Goal: Task Accomplishment & Management: Complete application form

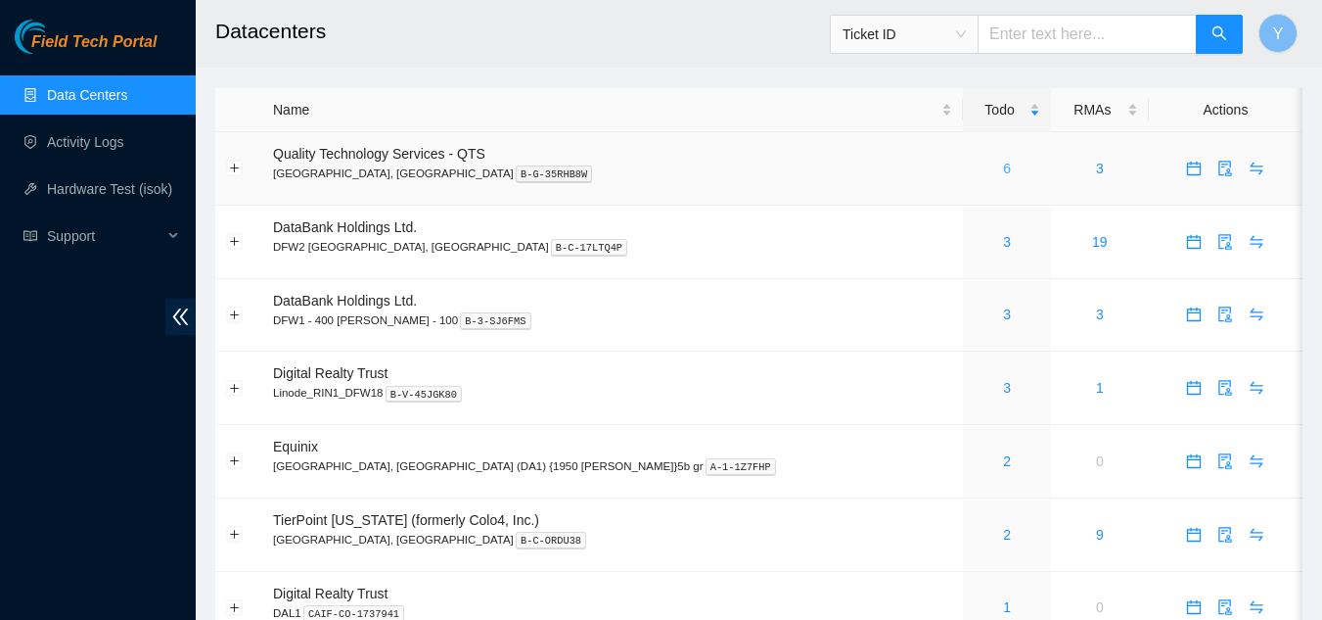
click at [1003, 169] on link "6" at bounding box center [1007, 169] width 8 height 16
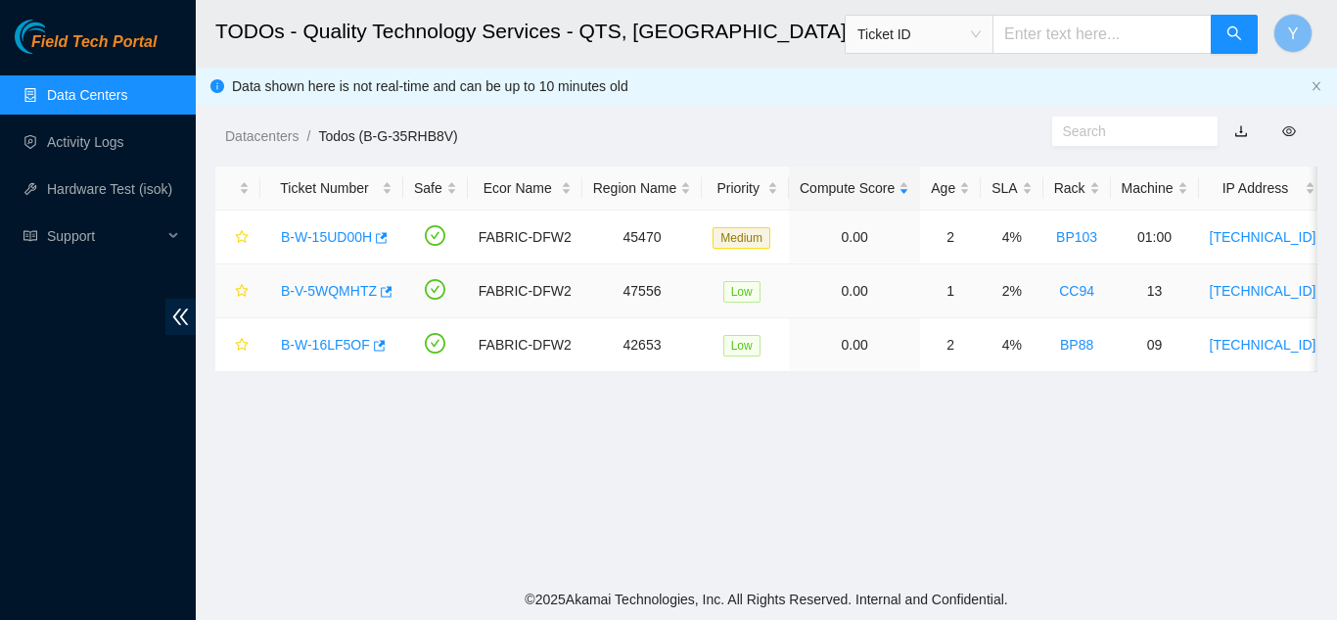
click at [340, 285] on link "B-V-5WQMHTZ" at bounding box center [329, 291] width 96 height 16
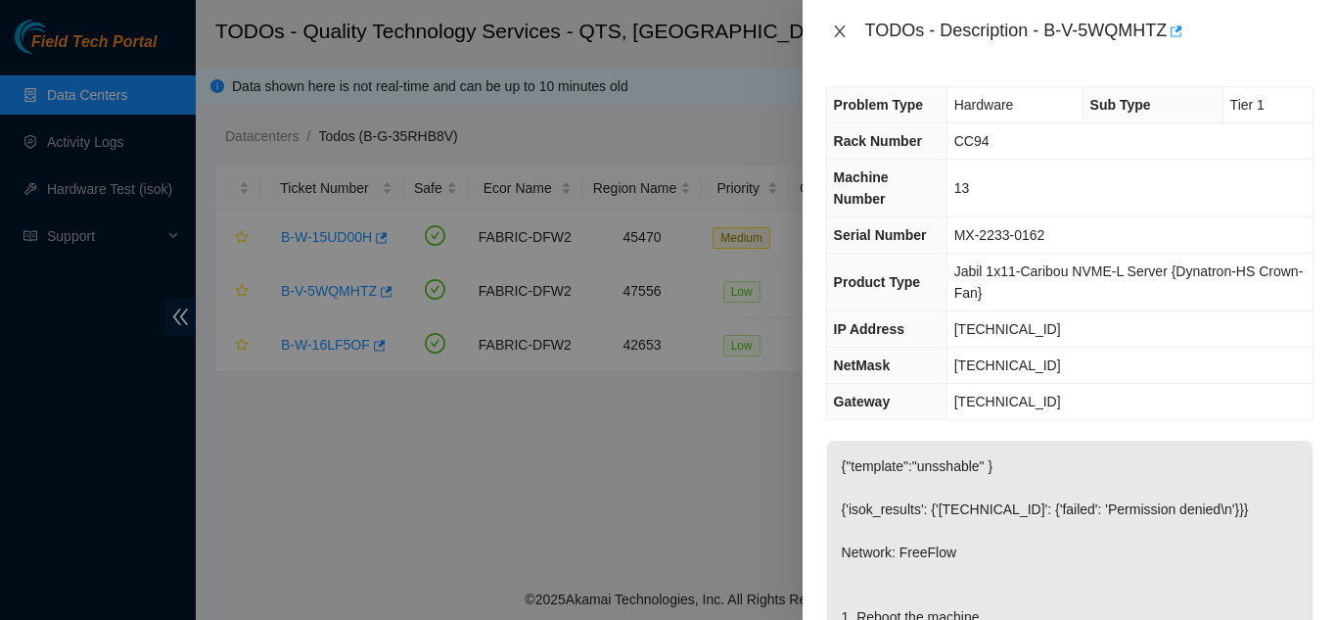
click at [844, 33] on icon "close" at bounding box center [840, 31] width 16 height 16
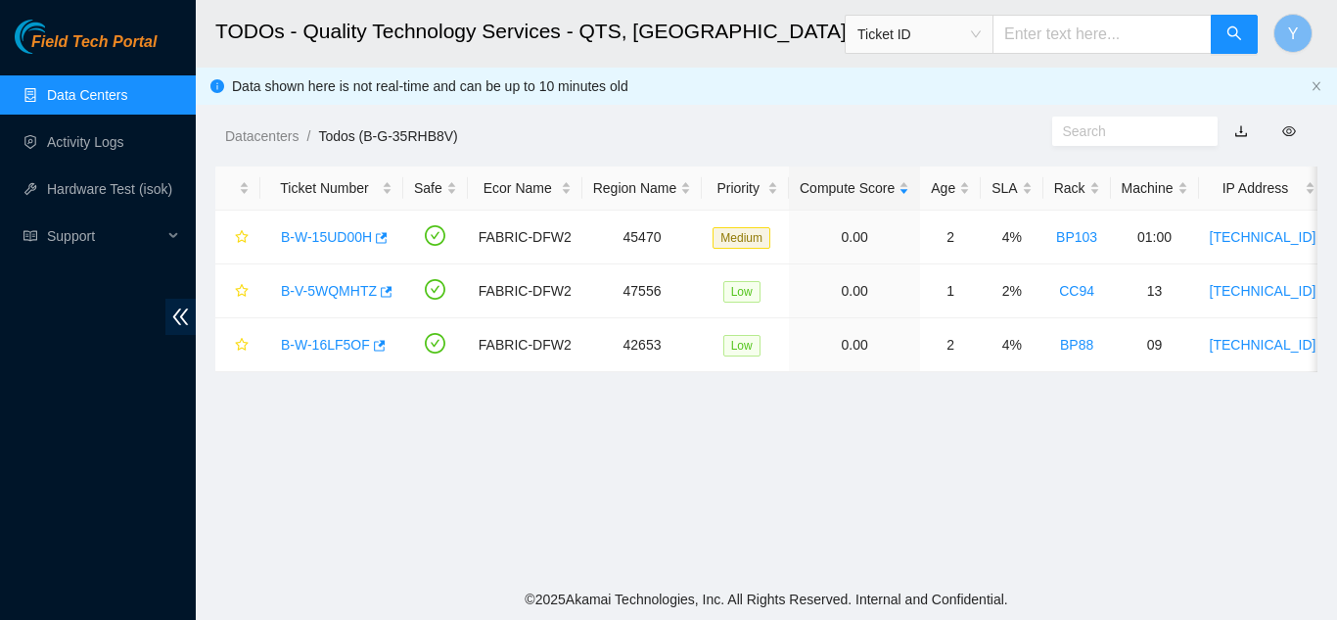
click at [105, 90] on link "Data Centers" at bounding box center [87, 95] width 80 height 16
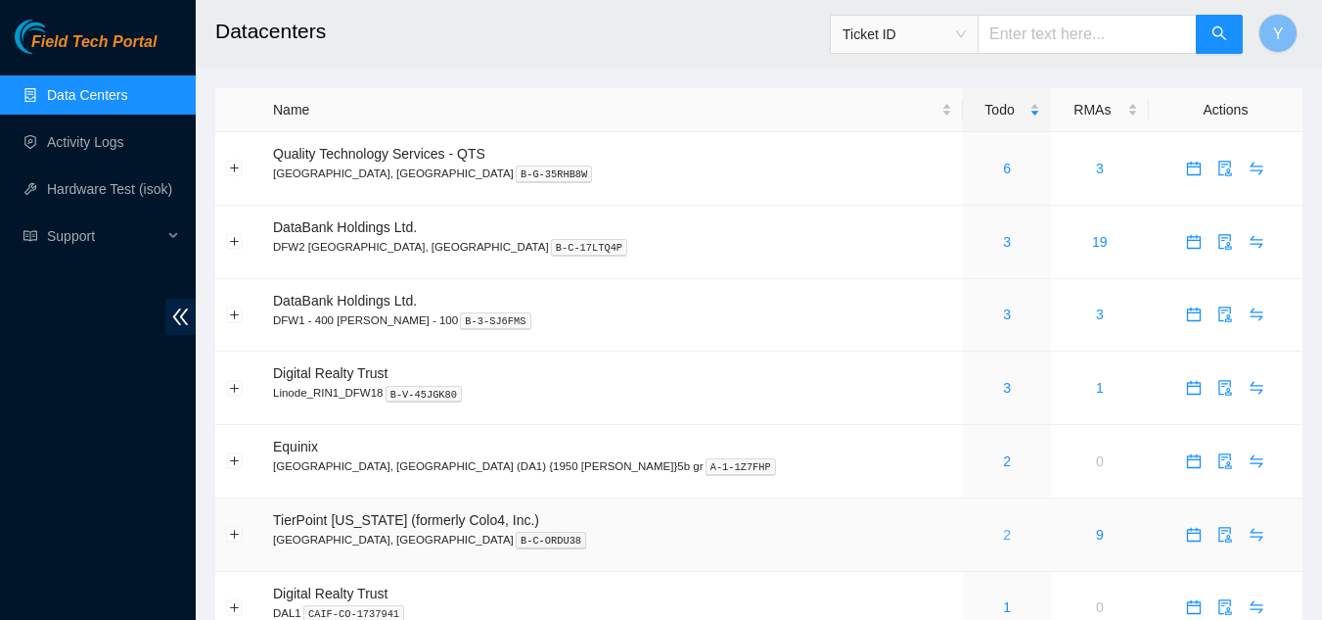
click at [1003, 532] on link "2" at bounding box center [1007, 535] width 8 height 16
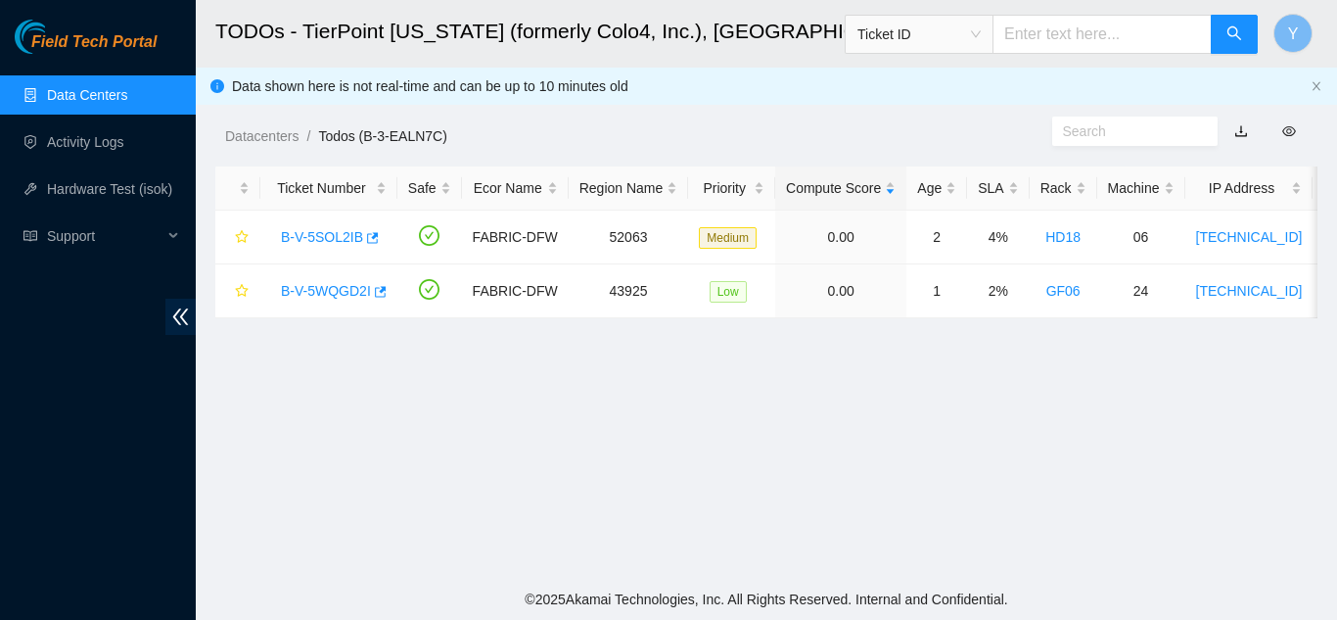
click at [101, 93] on link "Data Centers" at bounding box center [87, 95] width 80 height 16
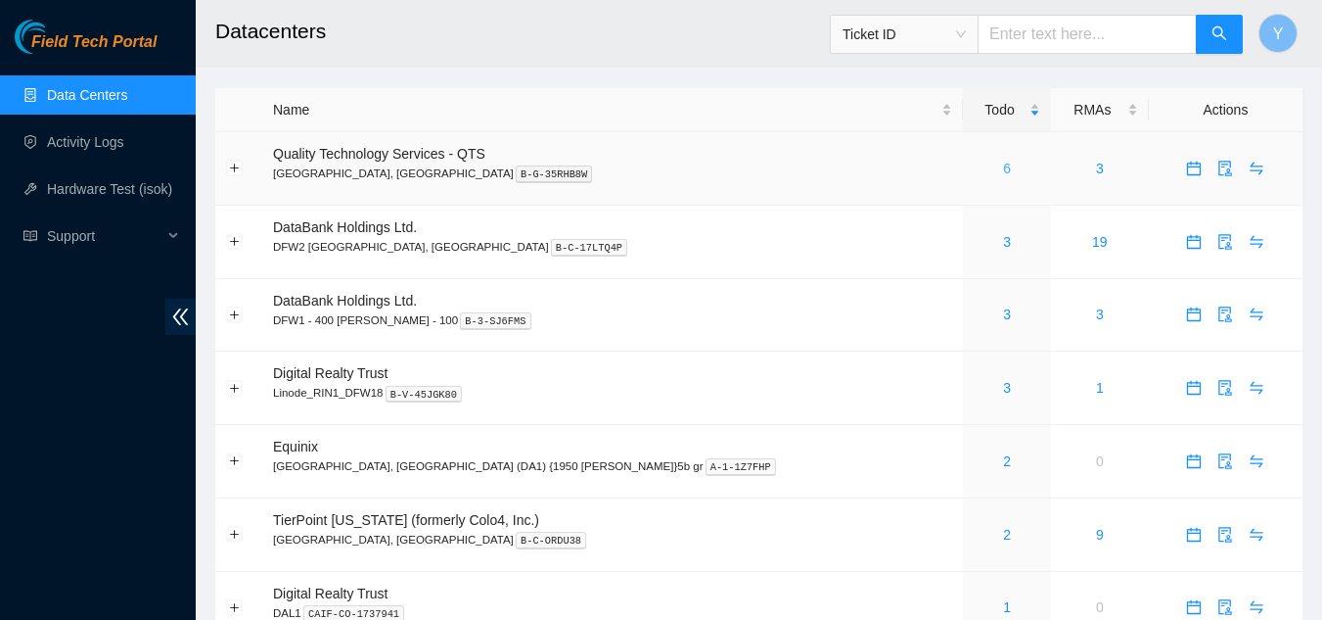
click at [1003, 170] on link "6" at bounding box center [1007, 169] width 8 height 16
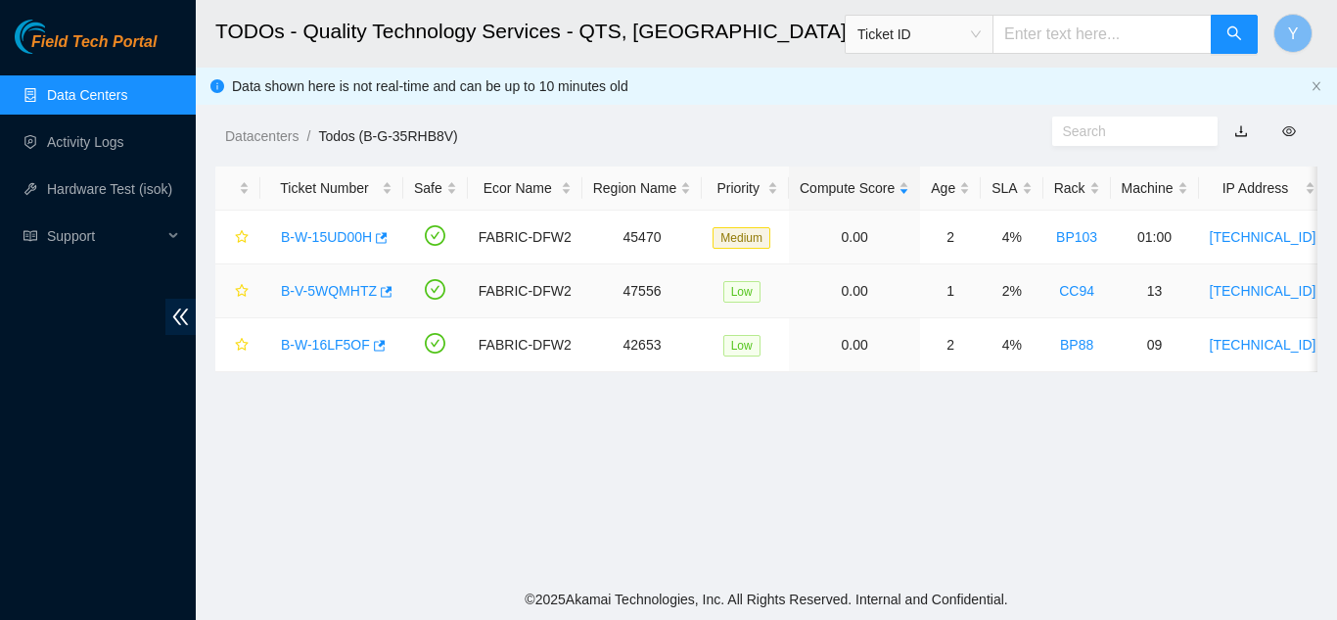
click at [343, 283] on link "B-V-5WQMHTZ" at bounding box center [329, 291] width 96 height 16
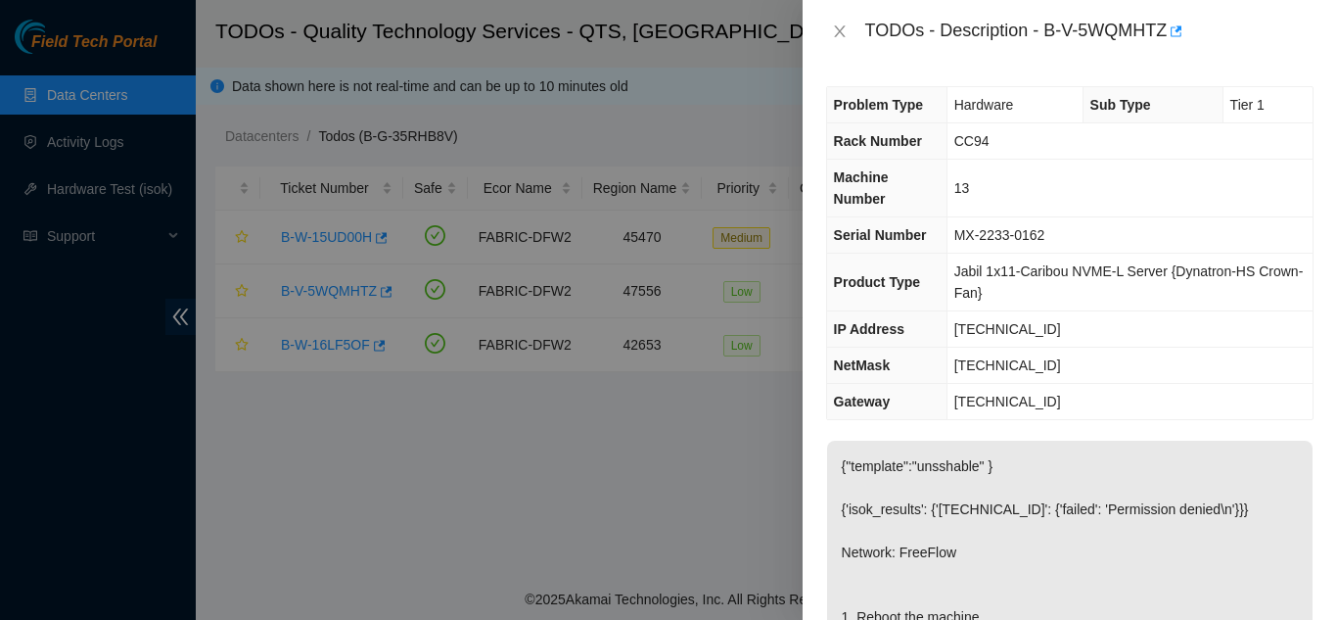
click at [706, 475] on div at bounding box center [668, 310] width 1337 height 620
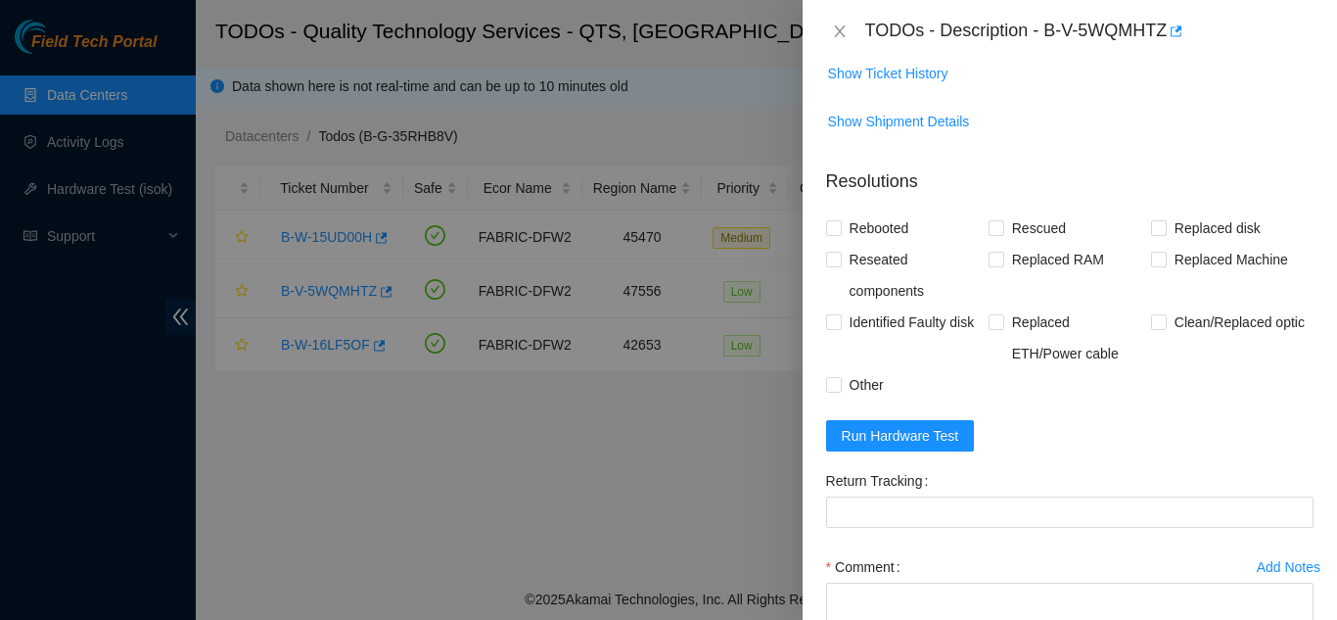
scroll to position [892, 0]
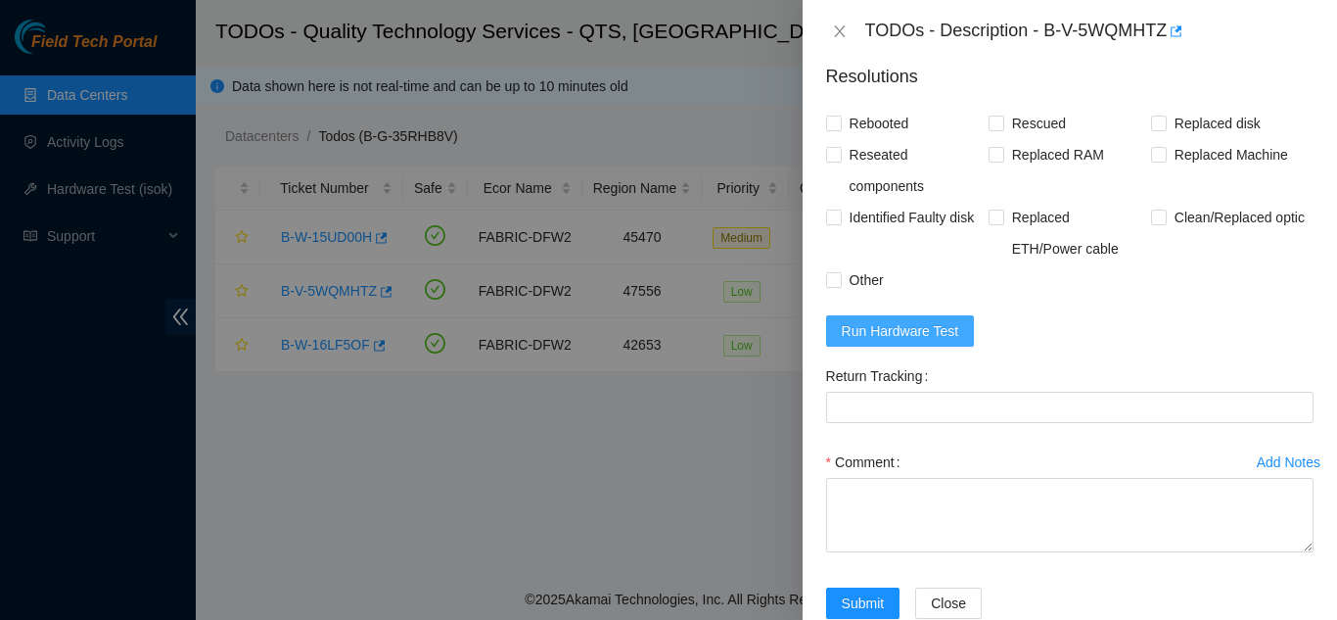
click at [898, 342] on span "Run Hardware Test" at bounding box center [900, 331] width 117 height 22
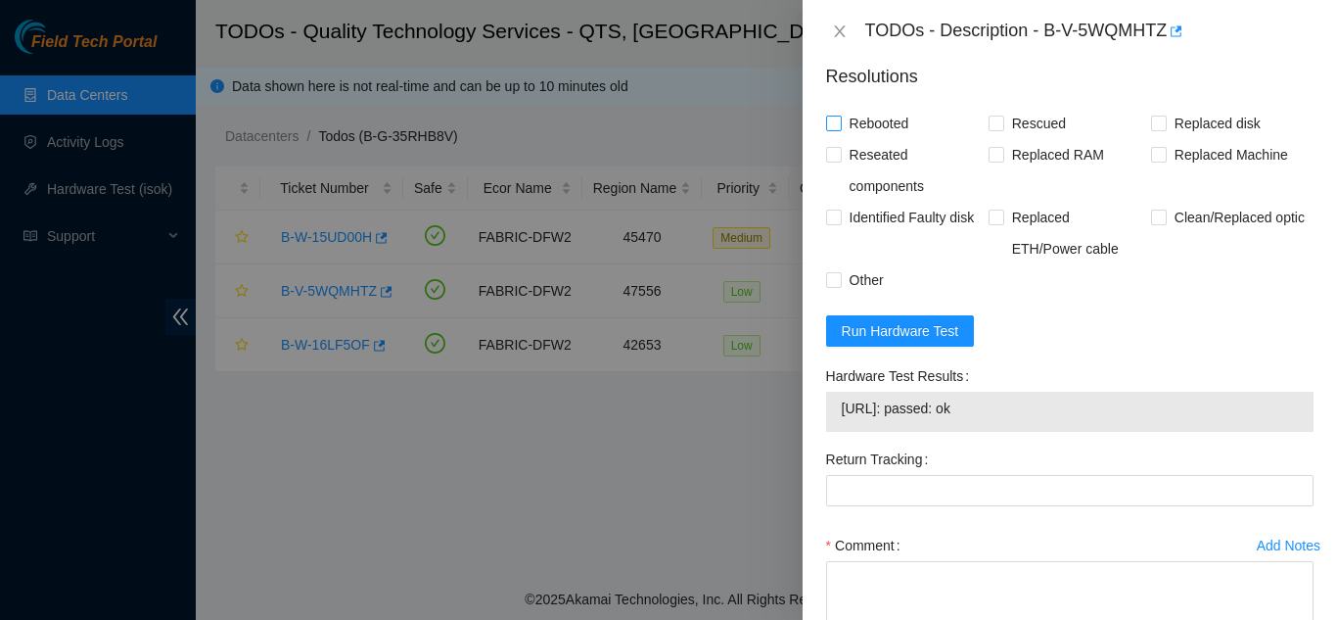
click at [831, 129] on input "Rebooted" at bounding box center [833, 123] width 14 height 14
checkbox input "true"
click at [992, 129] on input "Rescued" at bounding box center [996, 123] width 14 height 14
checkbox input "true"
click at [834, 286] on input "Other" at bounding box center [833, 279] width 14 height 14
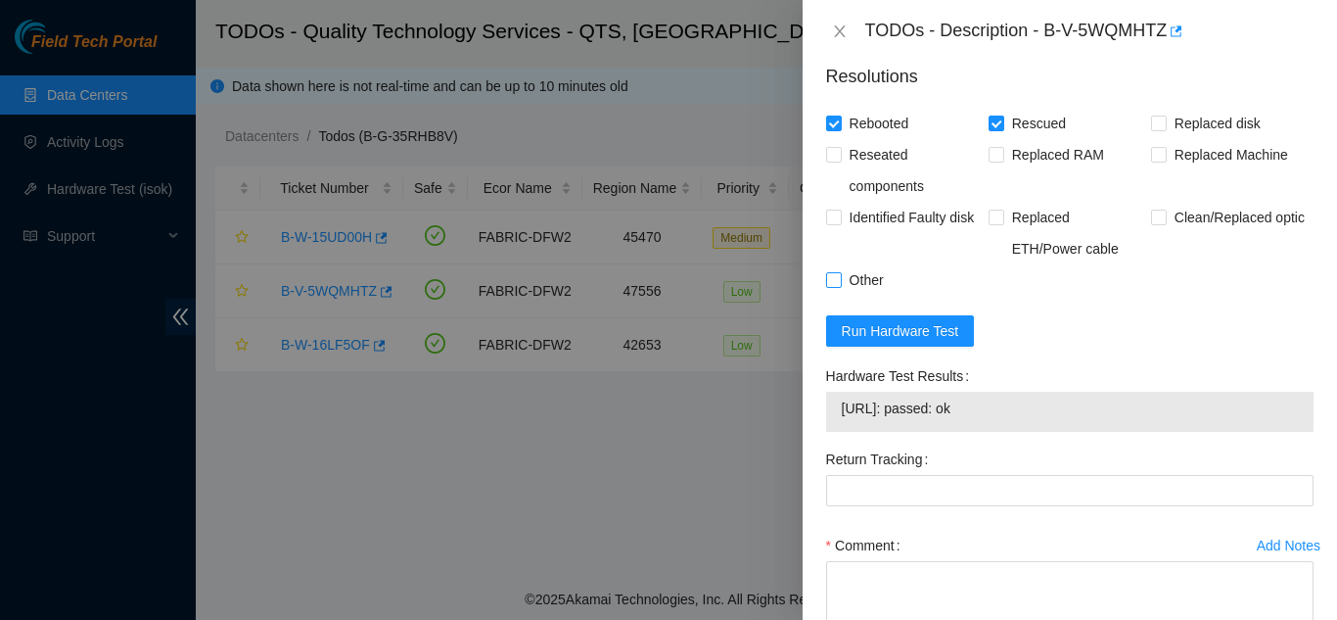
checkbox input "true"
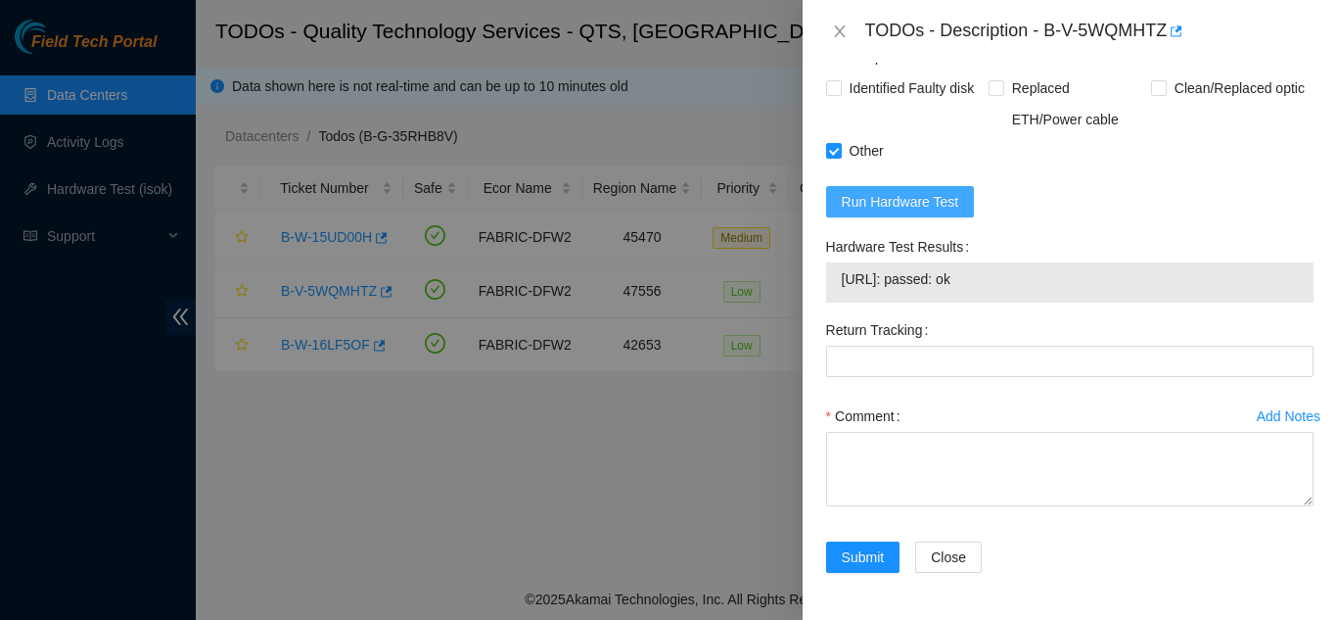
scroll to position [1064, 0]
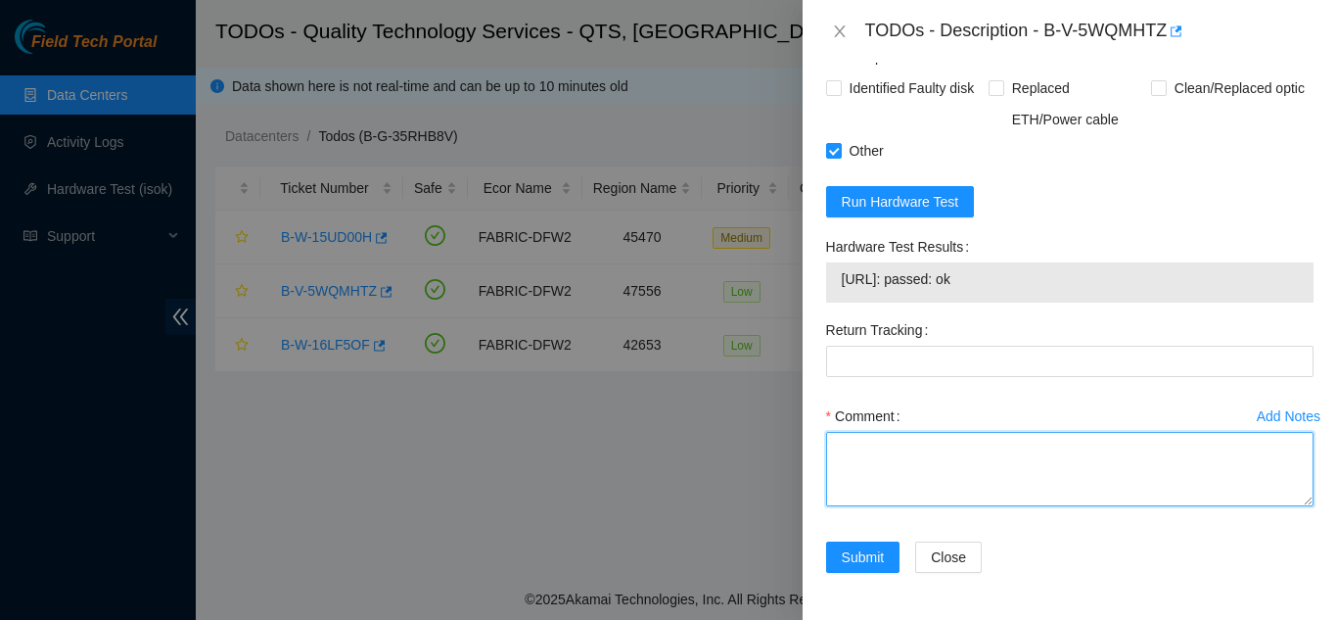
click at [865, 450] on textarea "Comment" at bounding box center [1069, 469] width 487 height 74
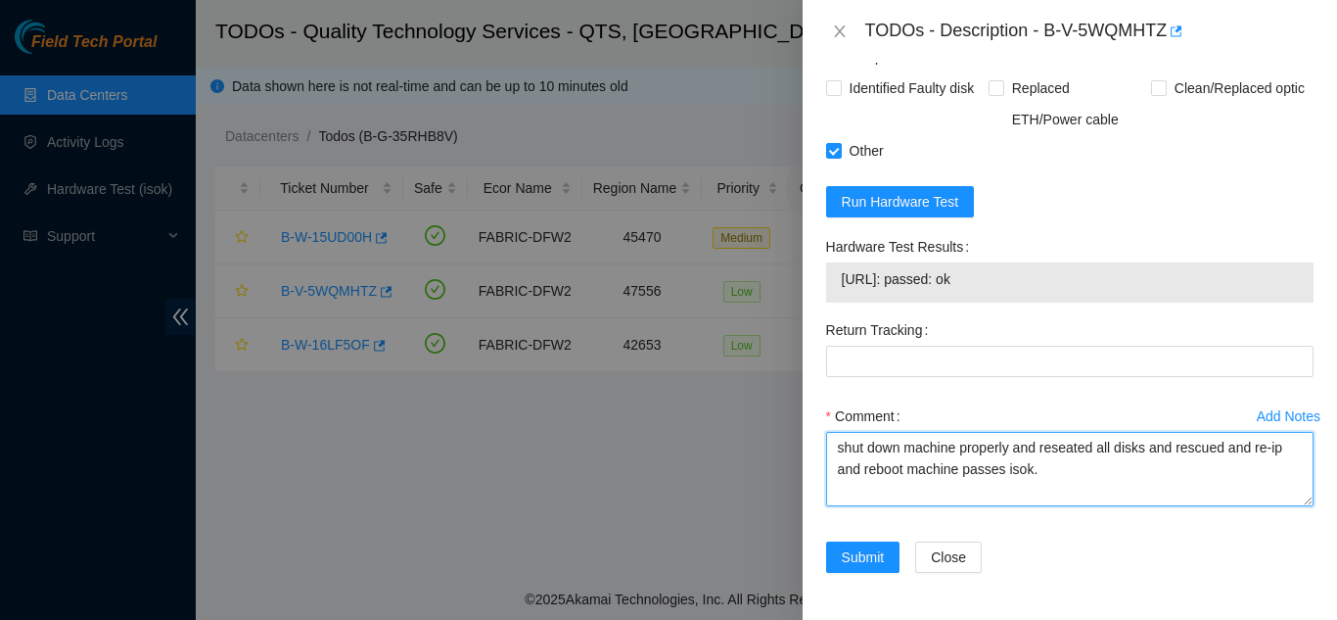
drag, startPoint x: 1043, startPoint y: 473, endPoint x: 836, endPoint y: 455, distance: 208.3
click at [836, 455] on textarea "shut down machine properly and reseated all disks and rescued and re-ip and reb…" at bounding box center [1069, 469] width 487 height 74
type textarea "shut down machine properly and reseated all disks and rescued and re-ip and reb…"
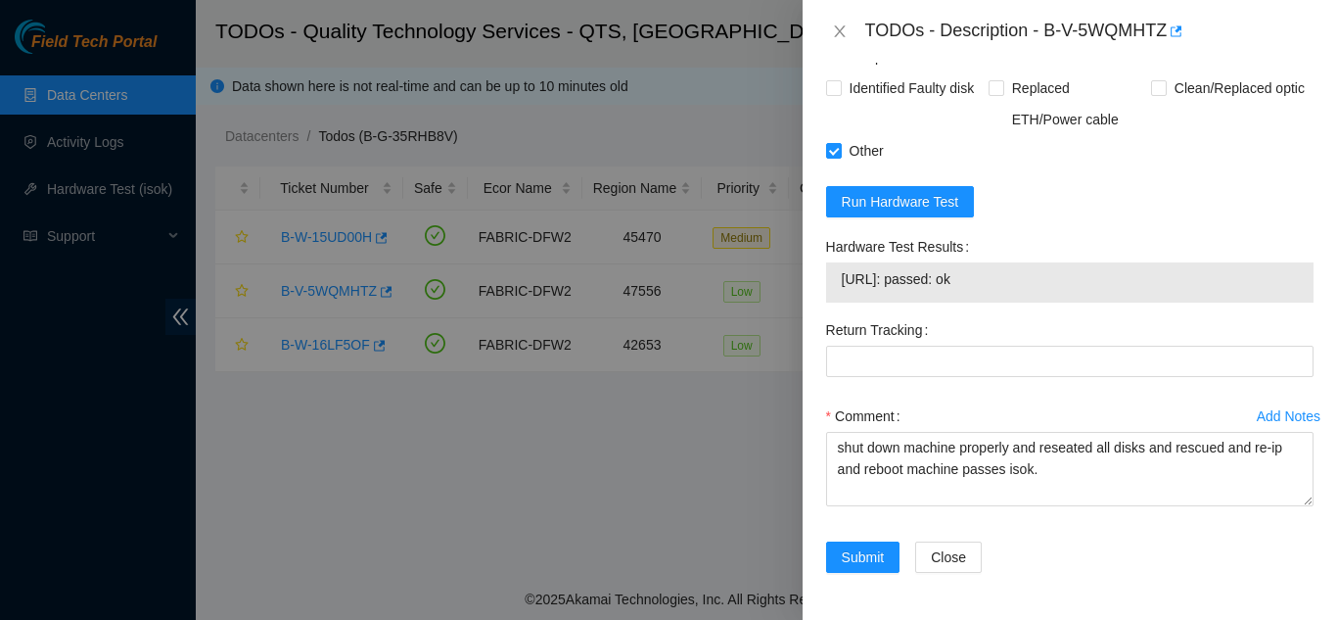
click at [1004, 392] on div "Return Tracking" at bounding box center [1069, 357] width 503 height 86
click at [859, 552] on span "Submit" at bounding box center [863, 557] width 43 height 22
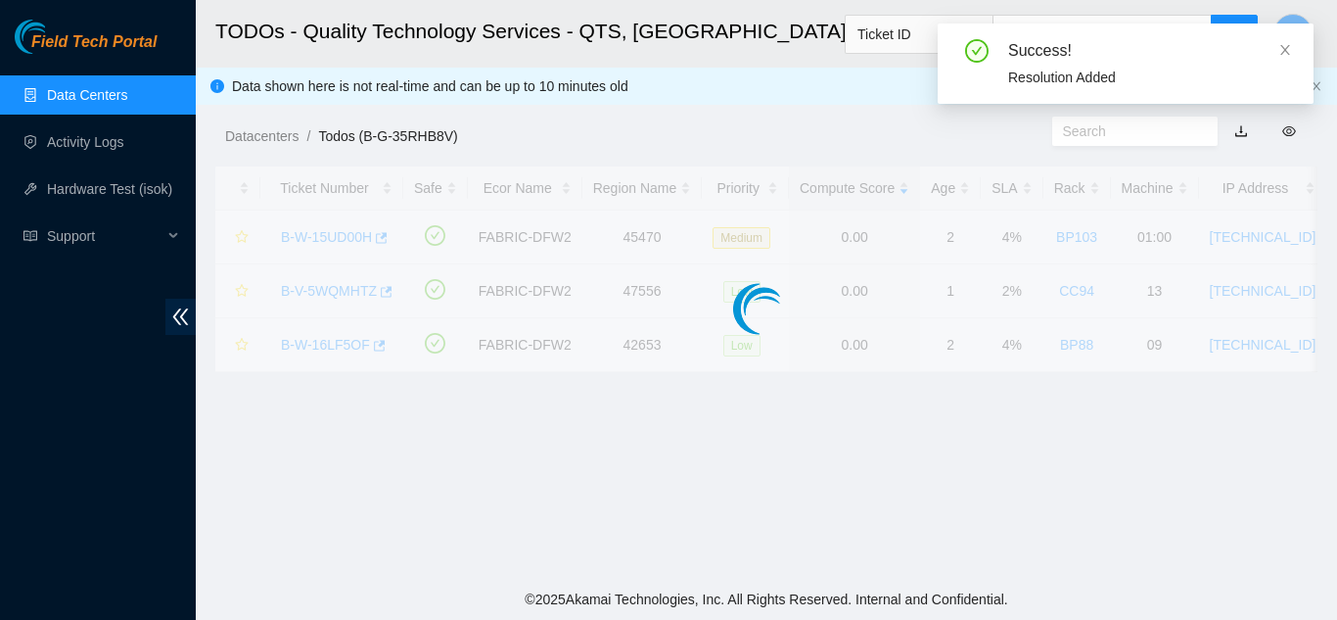
scroll to position [600, 0]
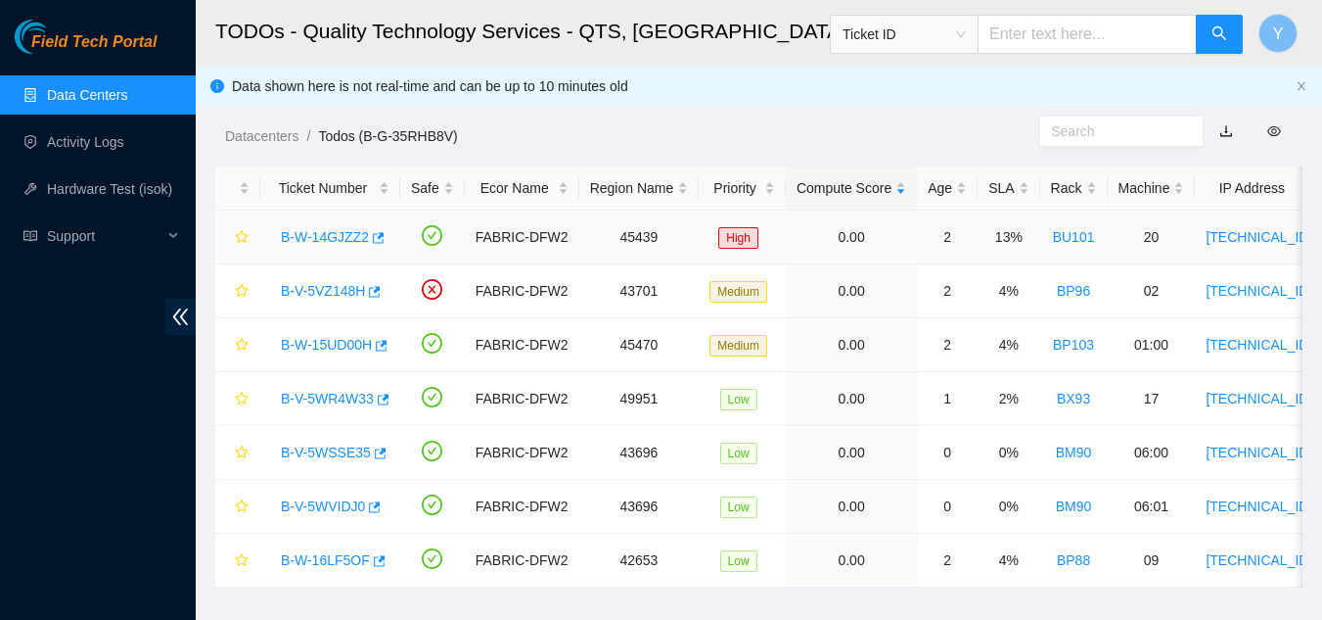
click at [324, 231] on link "B-W-14GJZZ2" at bounding box center [325, 237] width 88 height 16
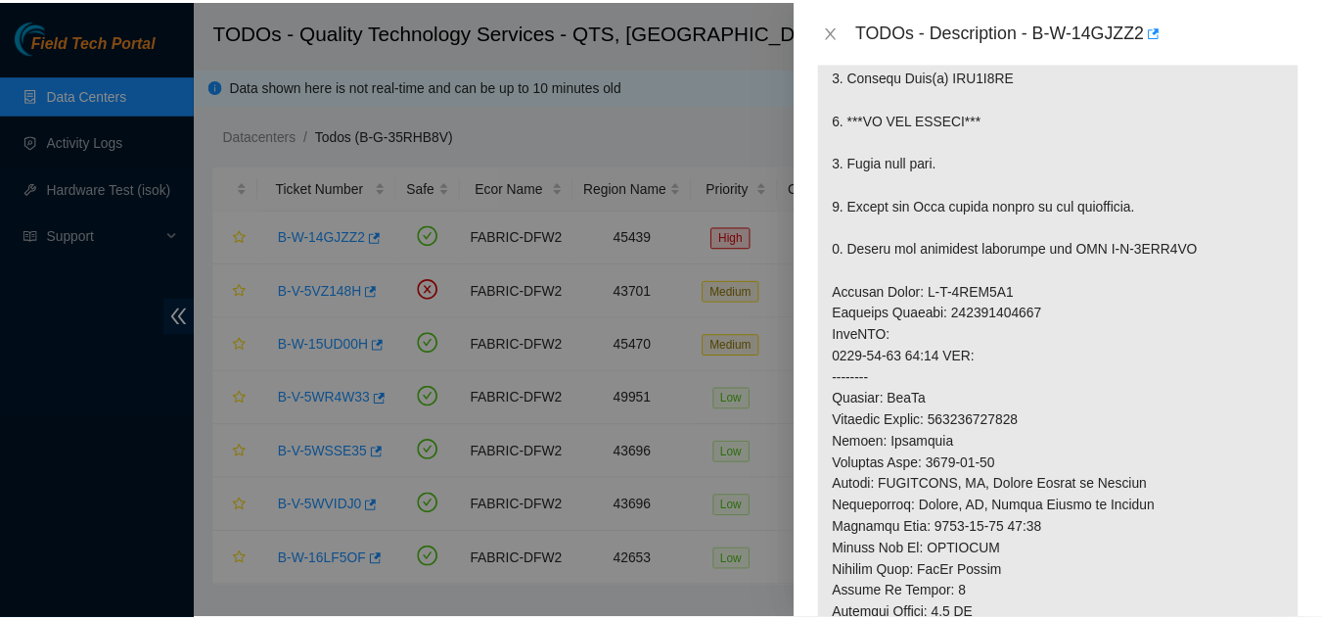
scroll to position [320, 0]
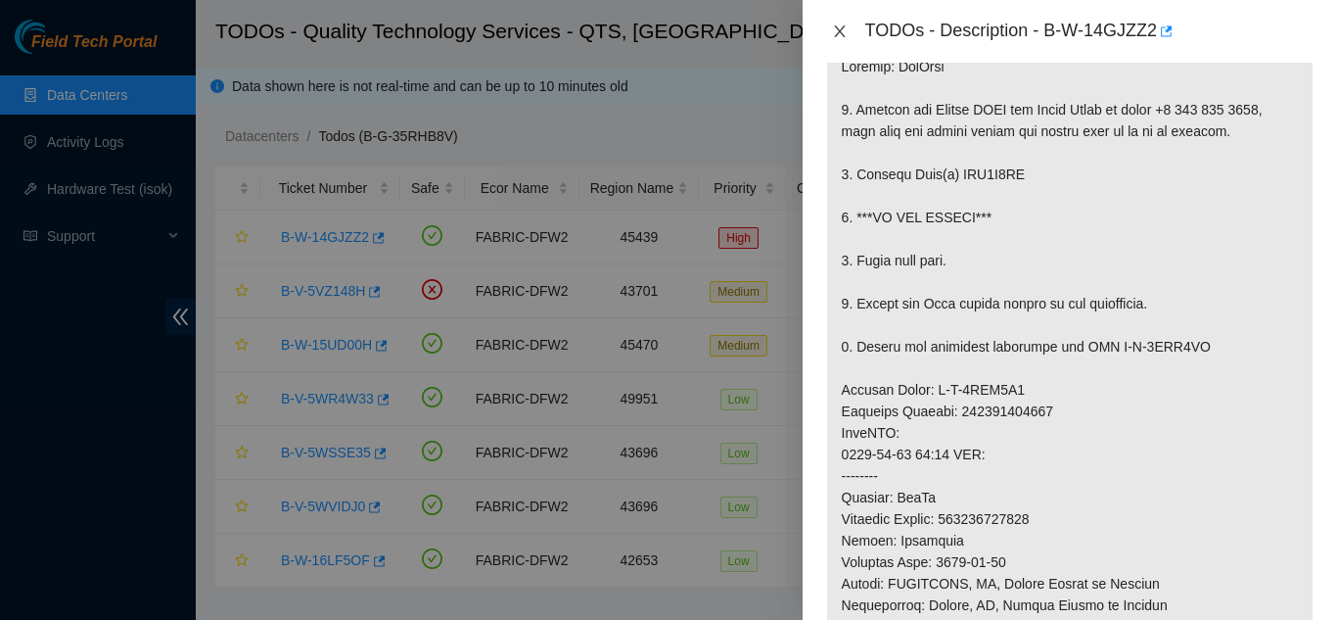
drag, startPoint x: 837, startPoint y: 28, endPoint x: 845, endPoint y: 90, distance: 62.2
click at [839, 30] on icon "close" at bounding box center [839, 31] width 11 height 12
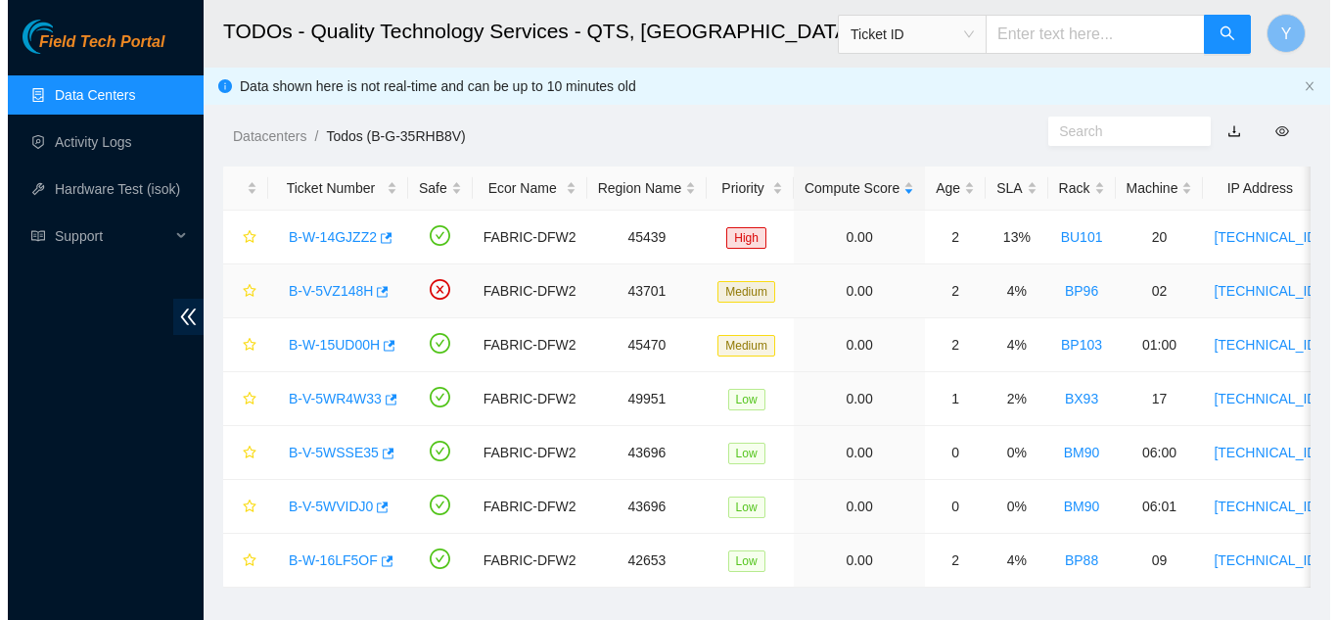
scroll to position [385, 0]
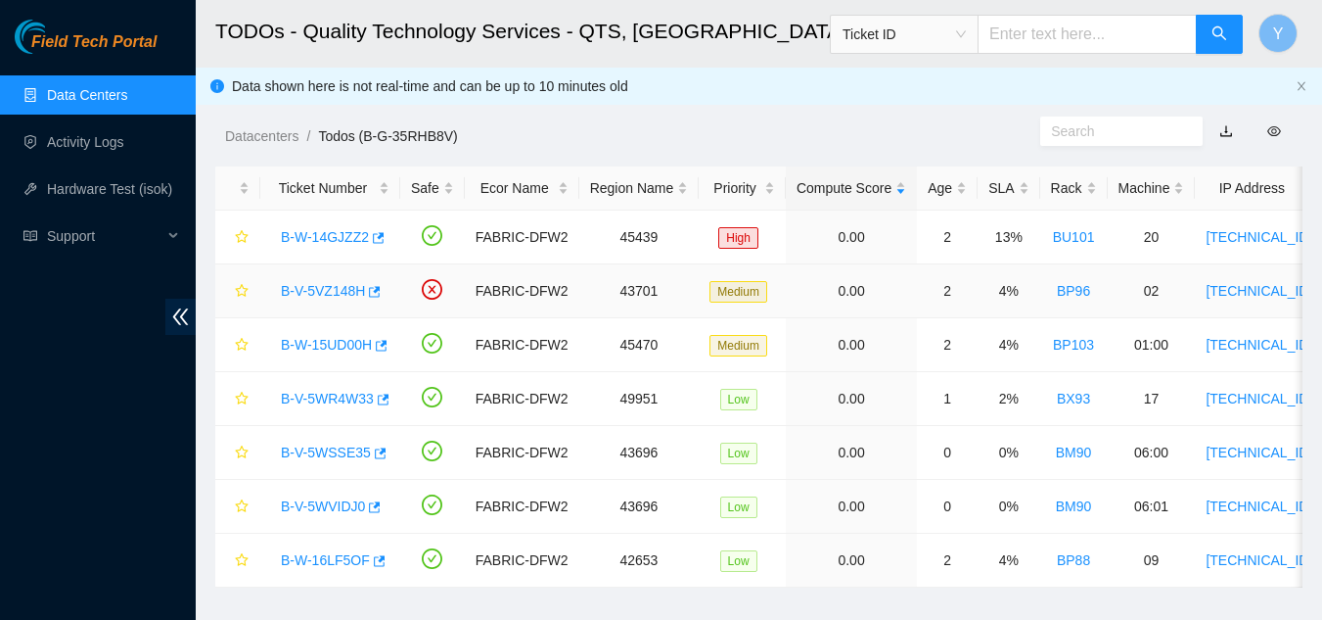
click at [342, 290] on link "B-V-5VZ148H" at bounding box center [323, 291] width 84 height 16
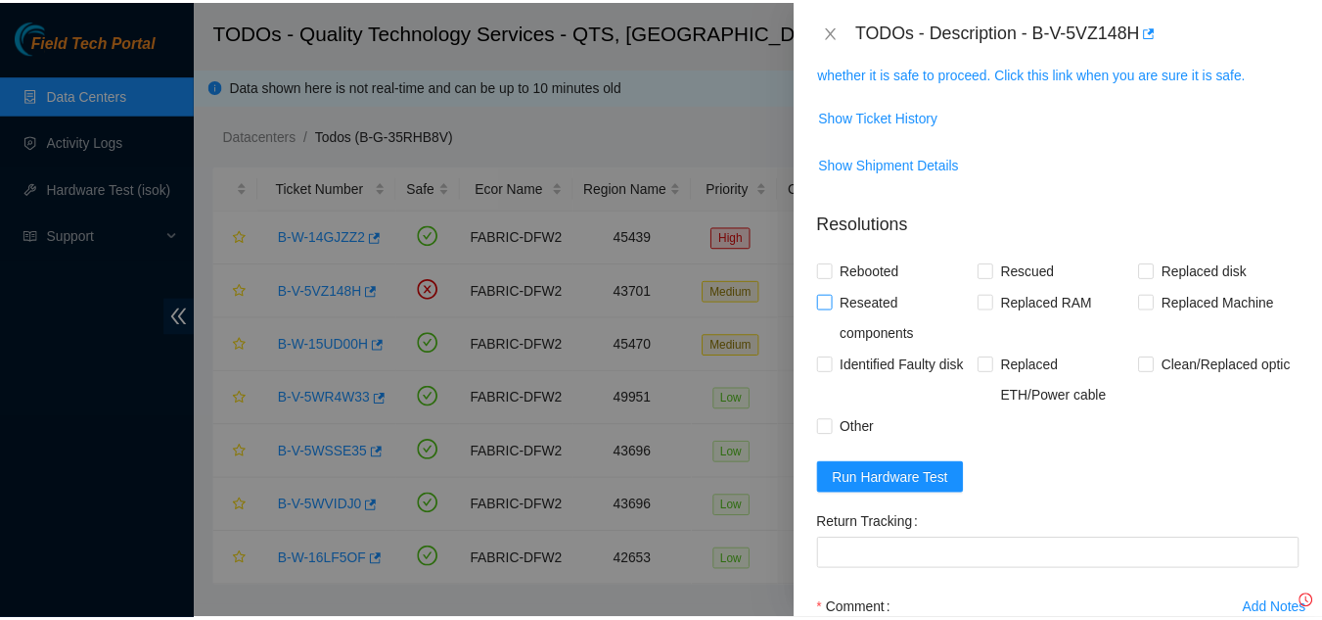
scroll to position [258, 0]
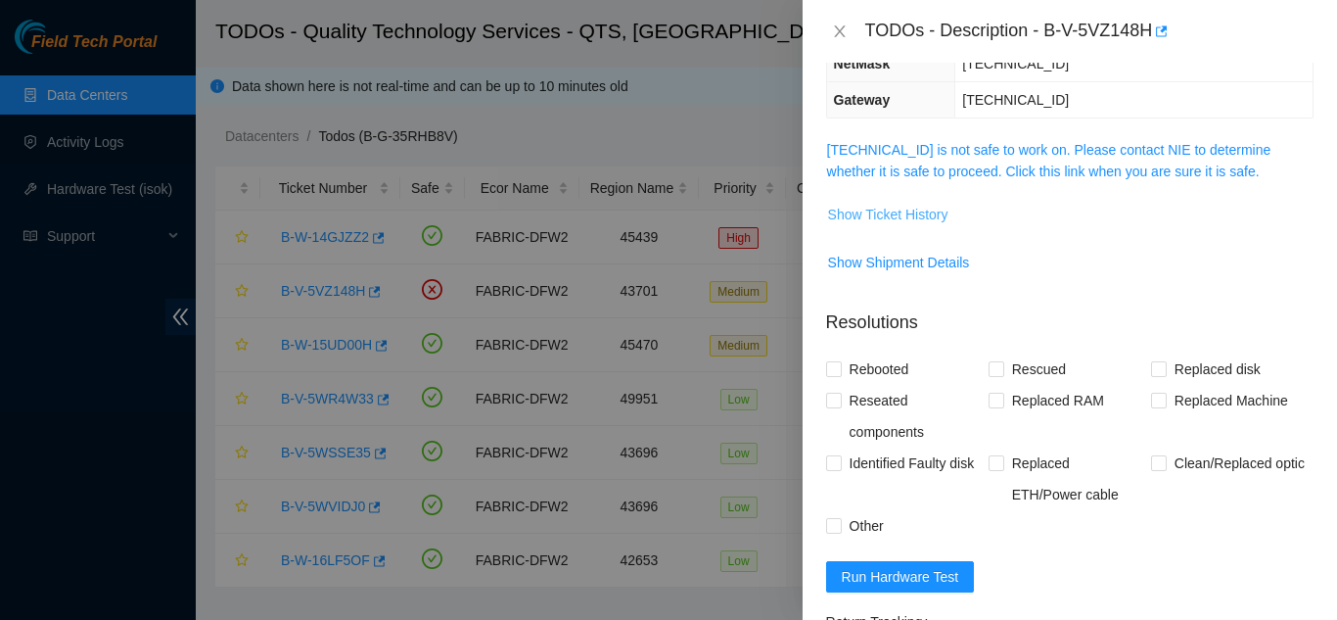
click at [906, 210] on span "Show Ticket History" at bounding box center [888, 215] width 120 height 22
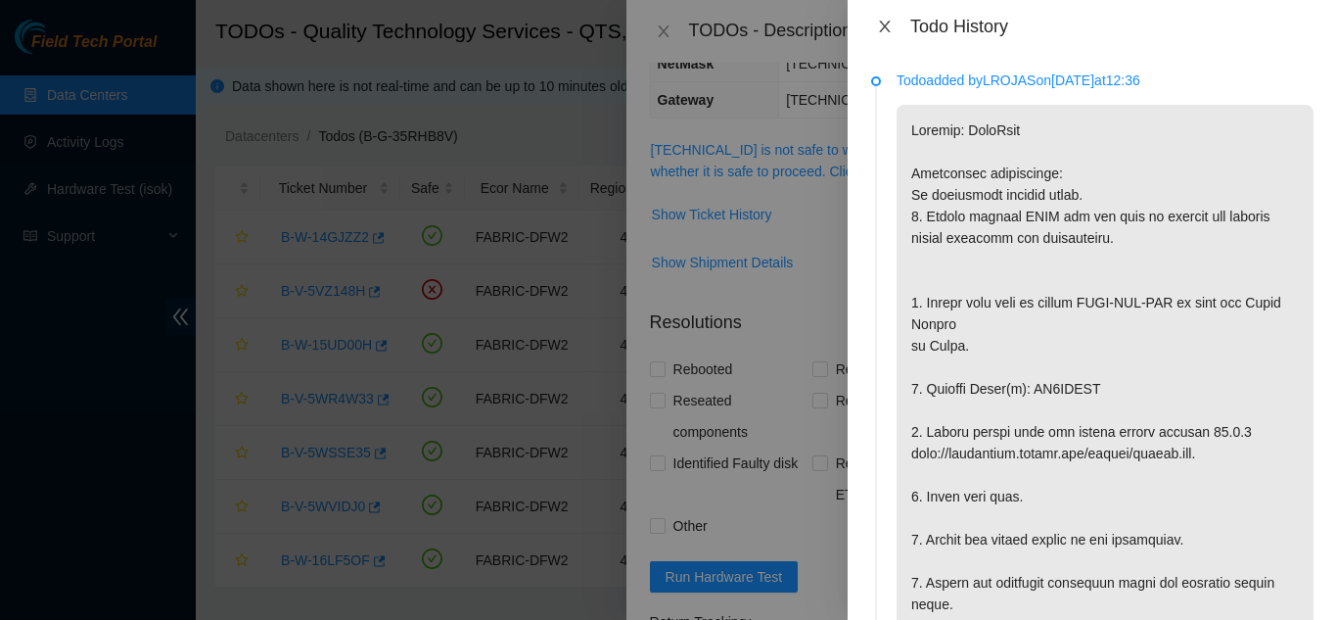
drag, startPoint x: 880, startPoint y: 23, endPoint x: 889, endPoint y: 97, distance: 74.9
click at [880, 24] on icon "close" at bounding box center [885, 27] width 16 height 16
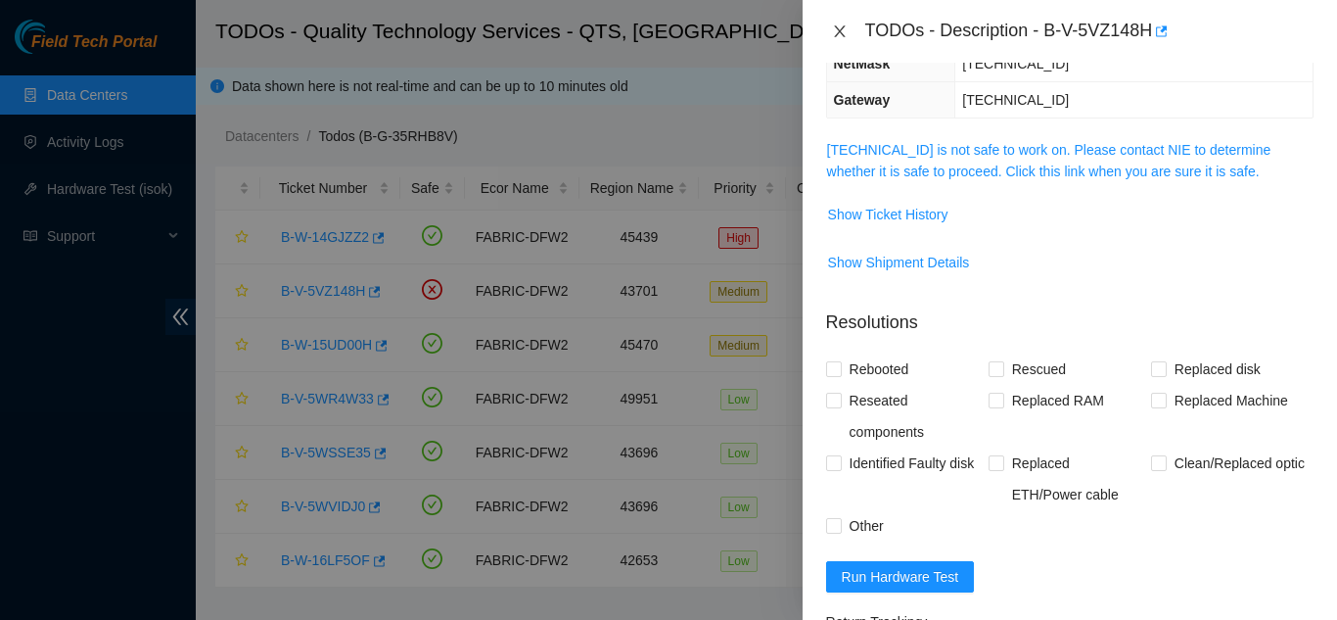
click at [833, 28] on icon "close" at bounding box center [840, 31] width 16 height 16
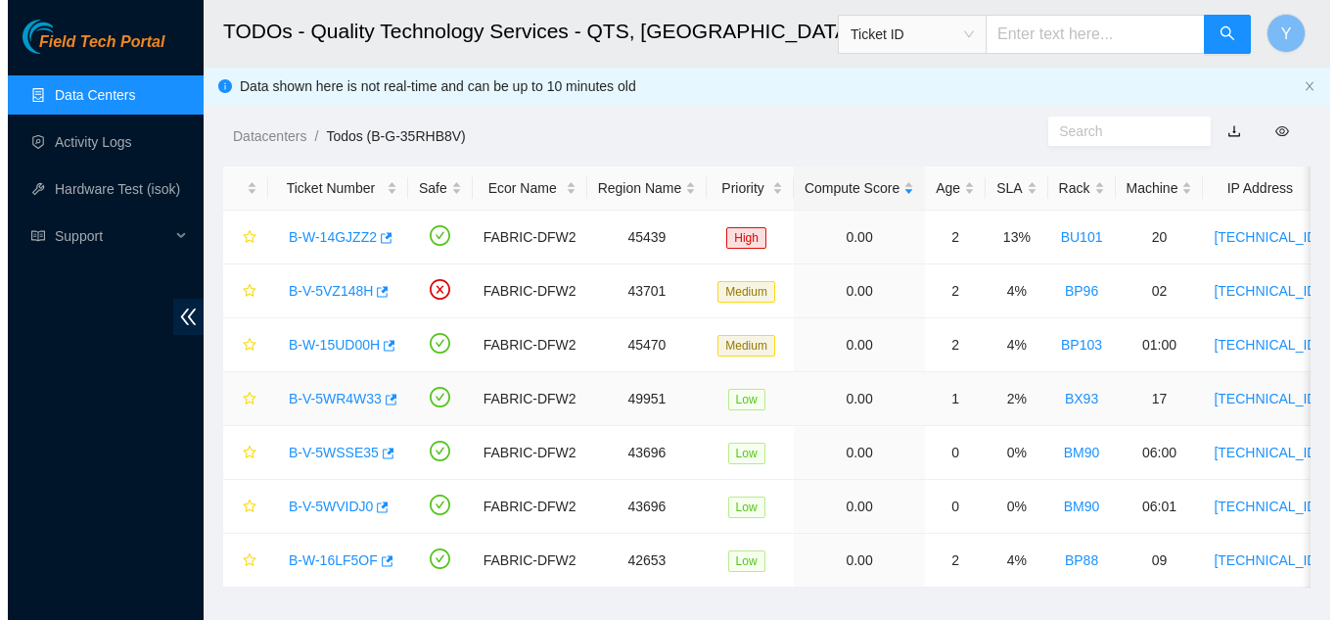
scroll to position [323, 0]
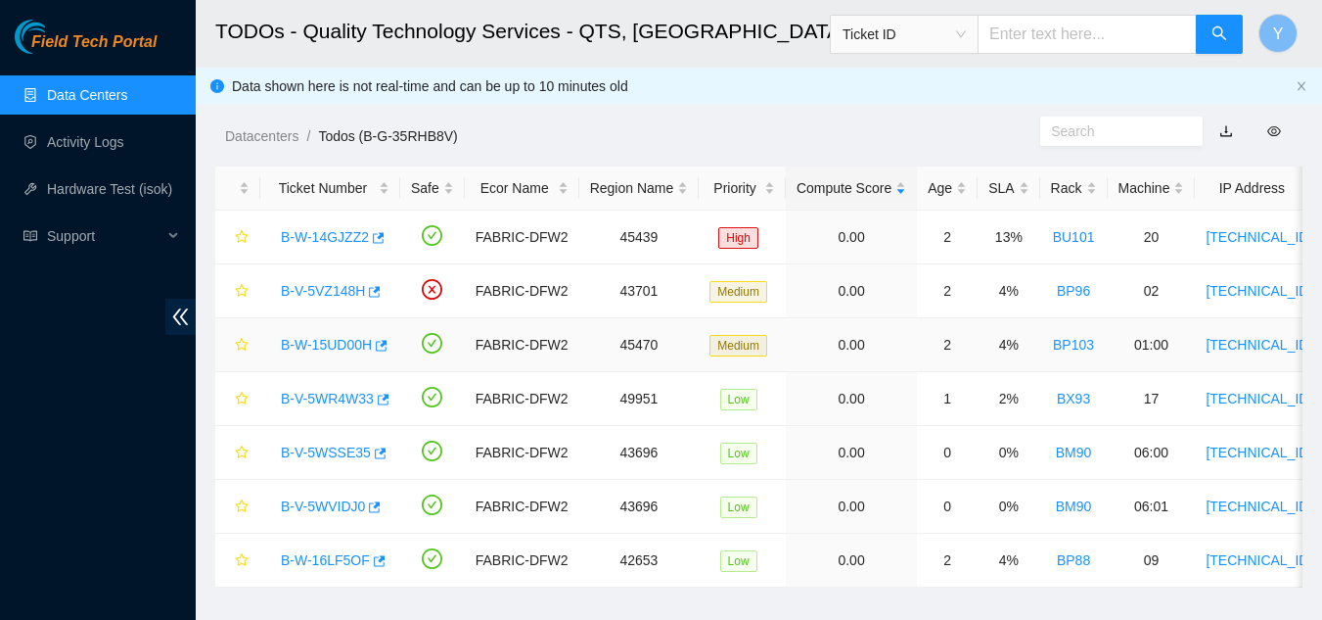
click at [339, 343] on link "B-W-15UD00H" at bounding box center [326, 345] width 91 height 16
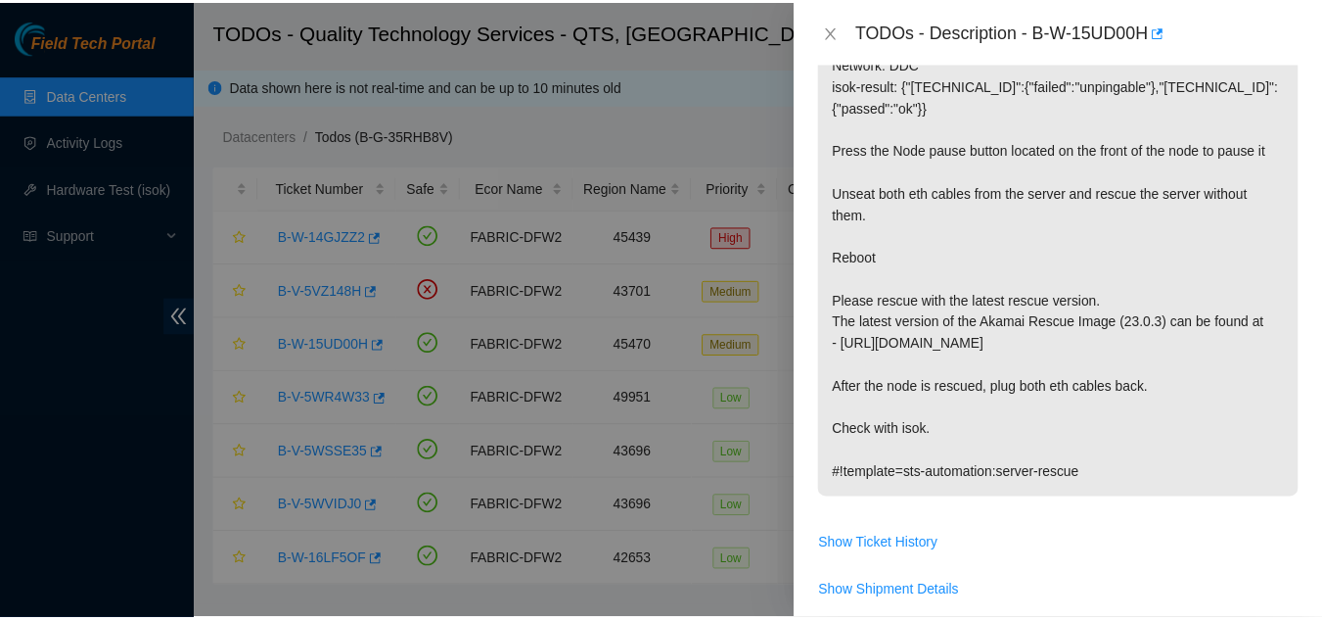
scroll to position [258, 0]
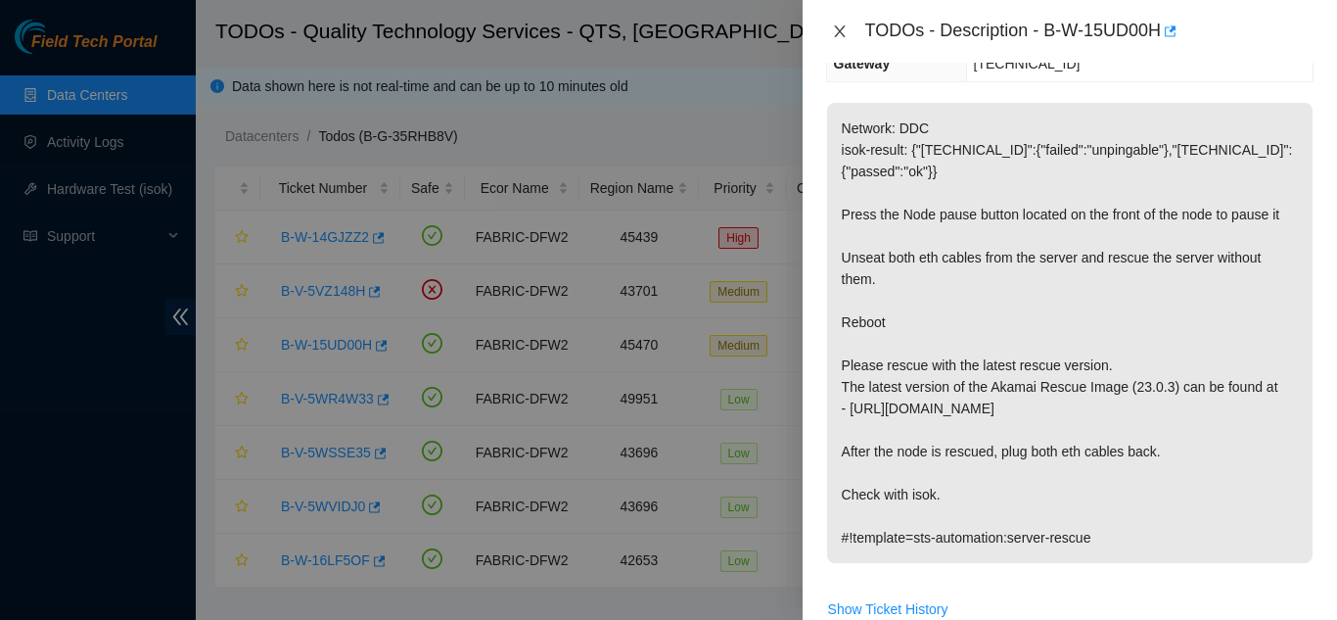
drag, startPoint x: 841, startPoint y: 29, endPoint x: 837, endPoint y: 105, distance: 75.5
click at [840, 30] on icon "close" at bounding box center [839, 31] width 11 height 12
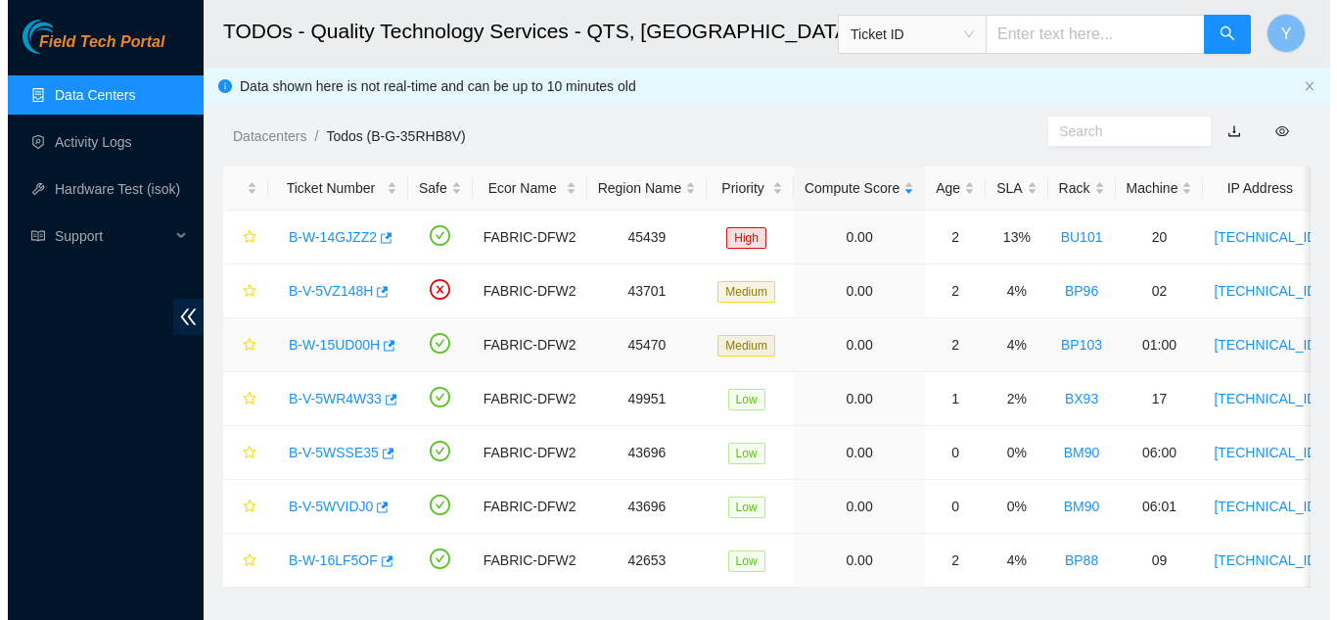
scroll to position [323, 0]
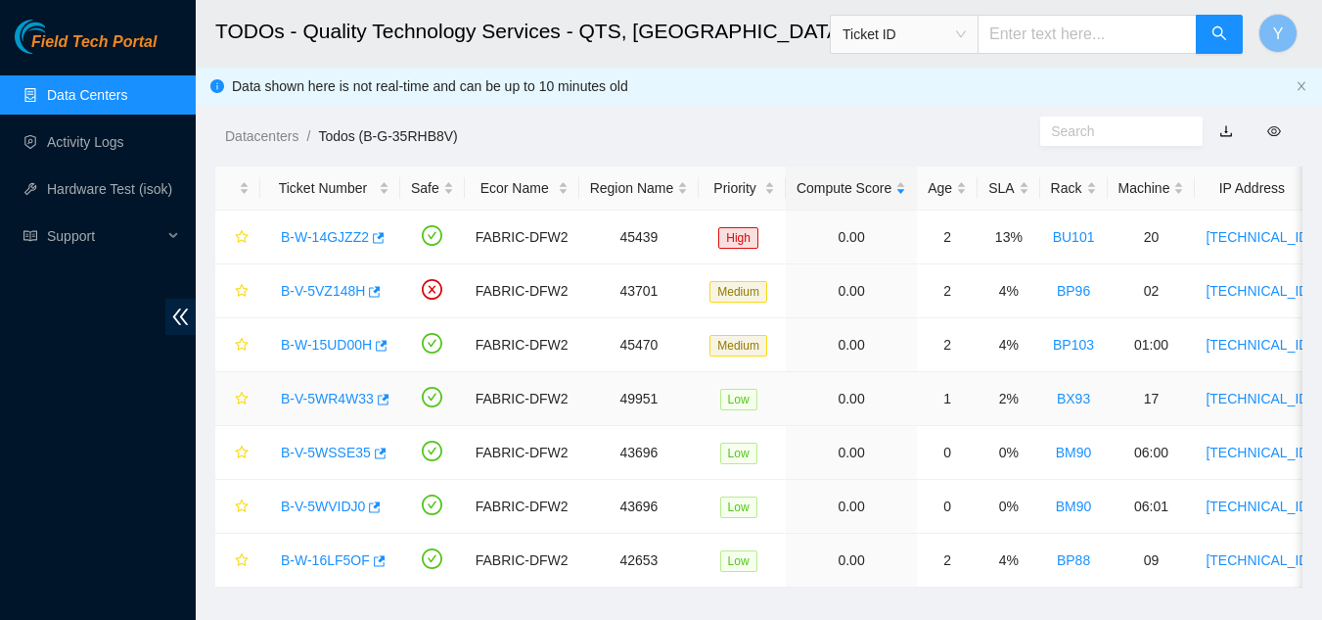
click at [336, 394] on link "B-V-5WR4W33" at bounding box center [327, 399] width 93 height 16
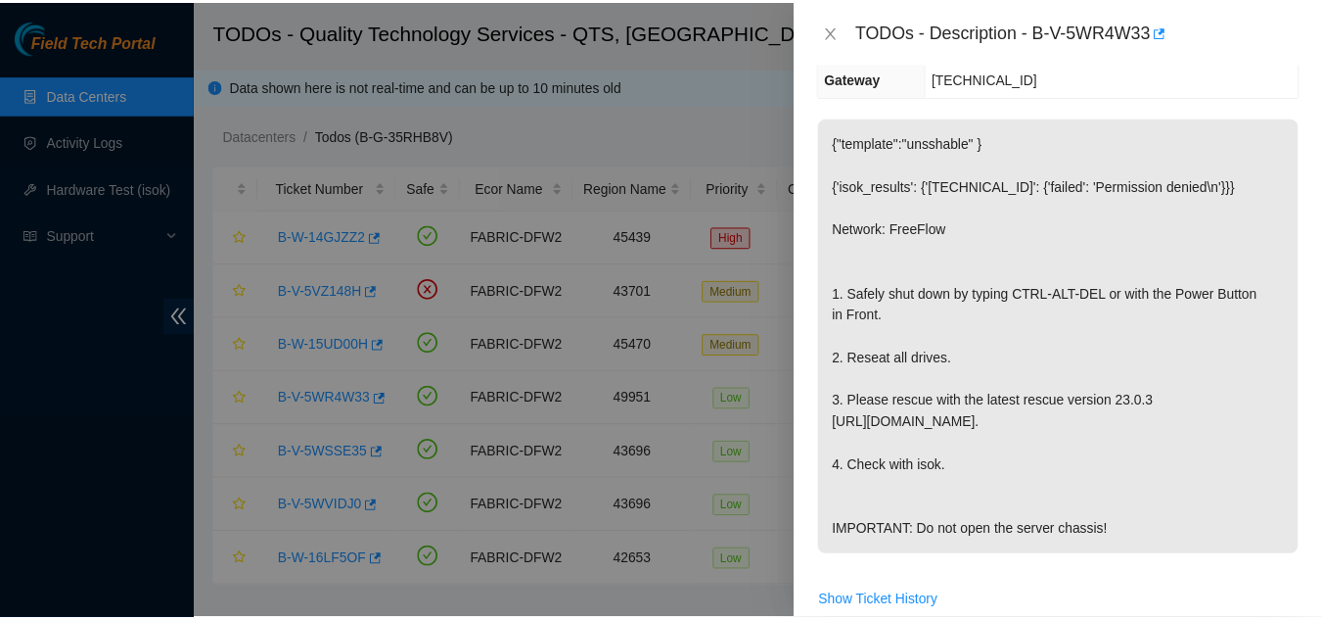
scroll to position [301, 0]
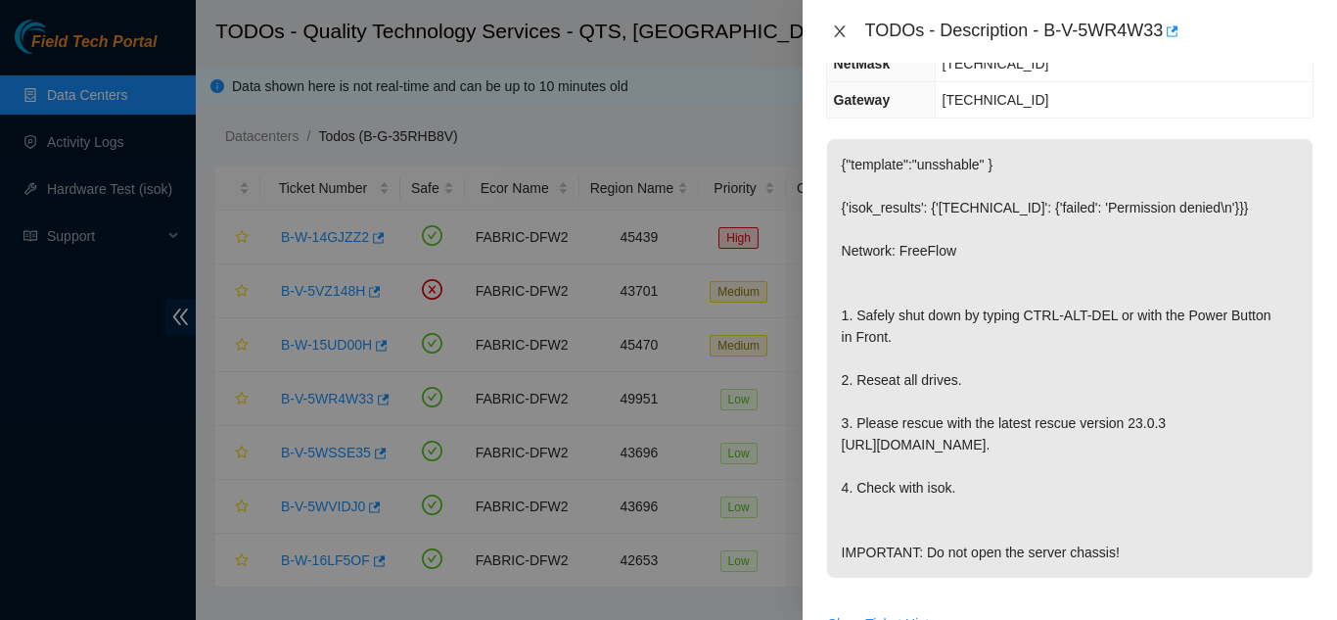
click at [835, 28] on icon "close" at bounding box center [840, 31] width 16 height 16
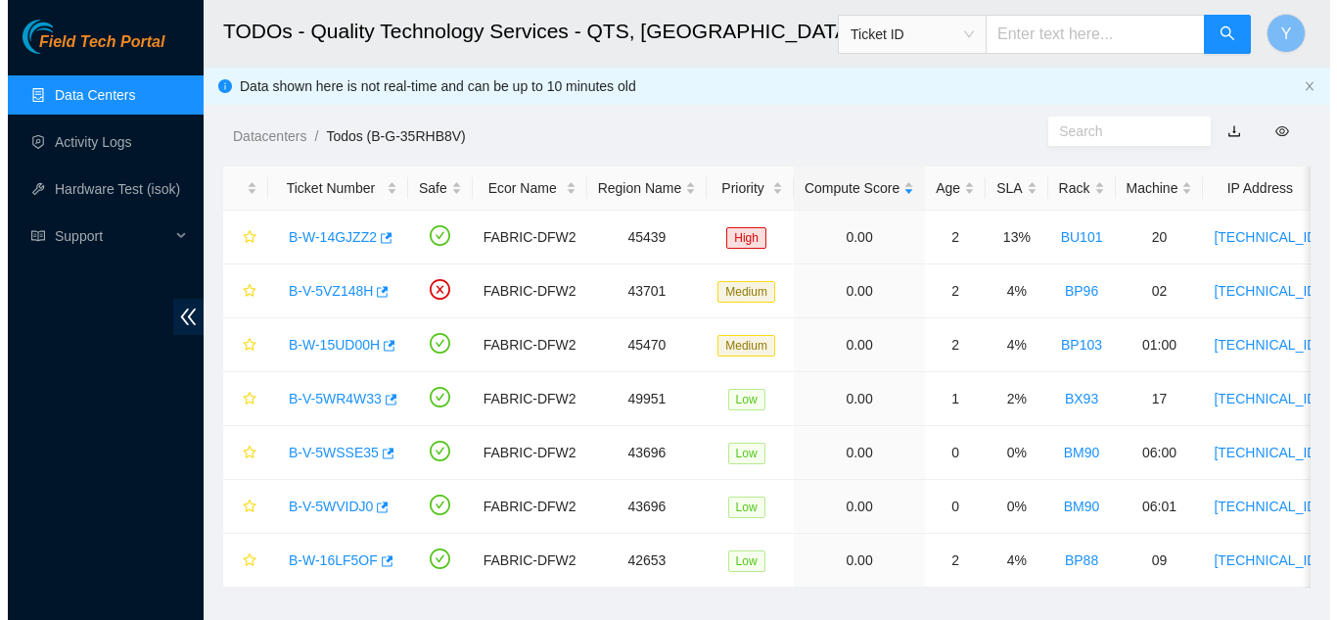
scroll to position [323, 0]
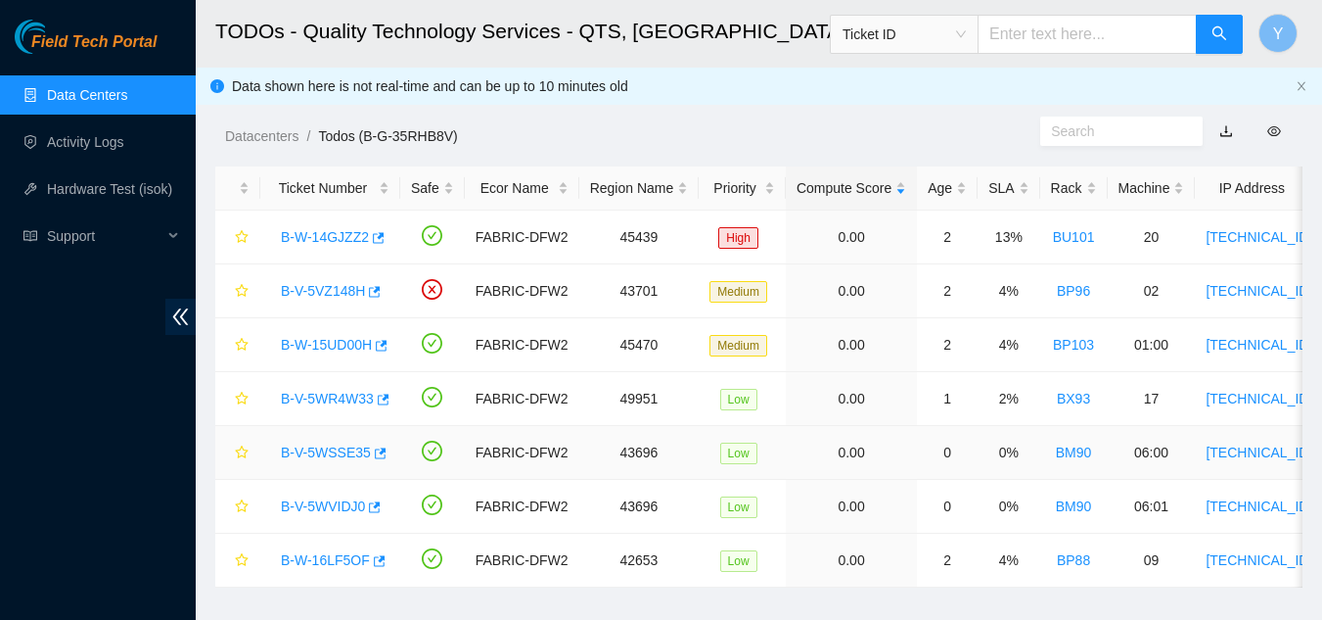
click at [335, 452] on link "B-V-5WSSE35" at bounding box center [326, 452] width 90 height 16
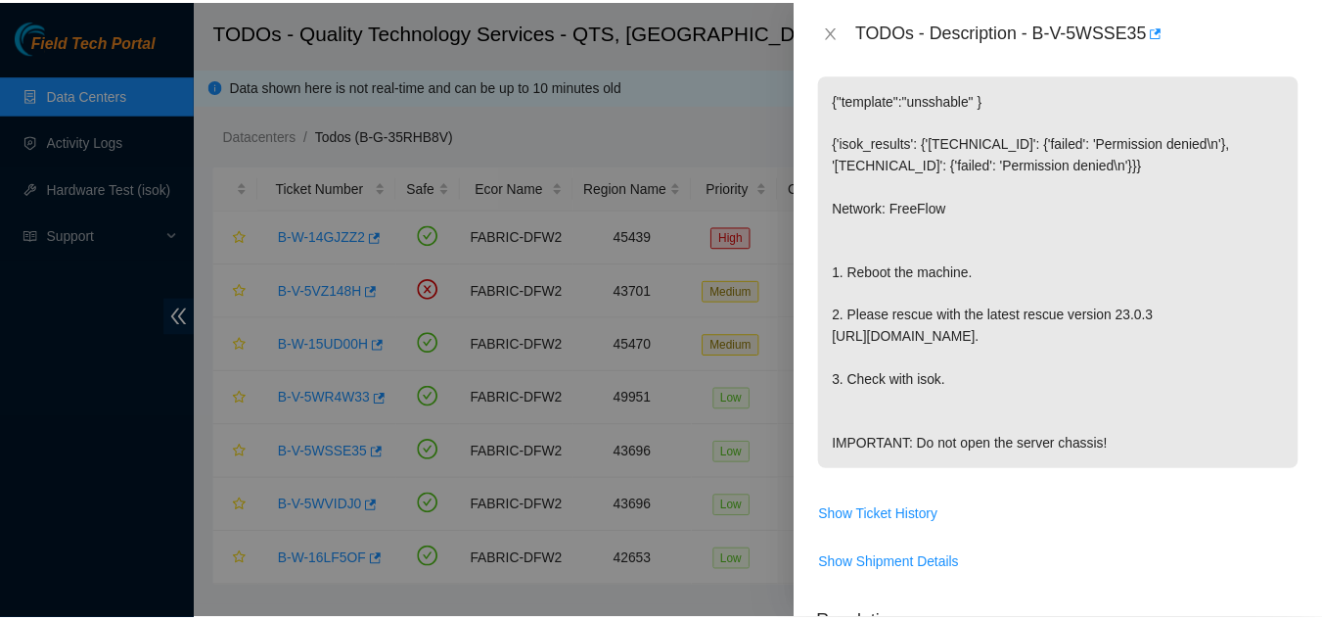
scroll to position [258, 0]
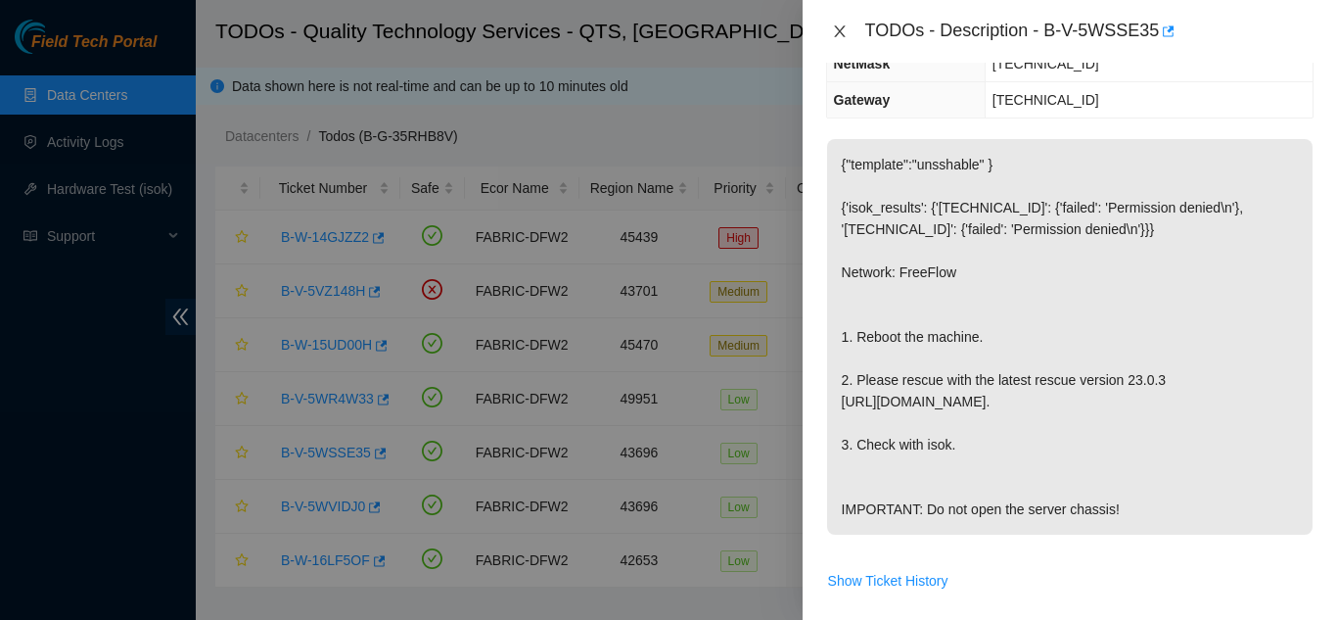
click at [844, 31] on icon "close" at bounding box center [840, 31] width 16 height 16
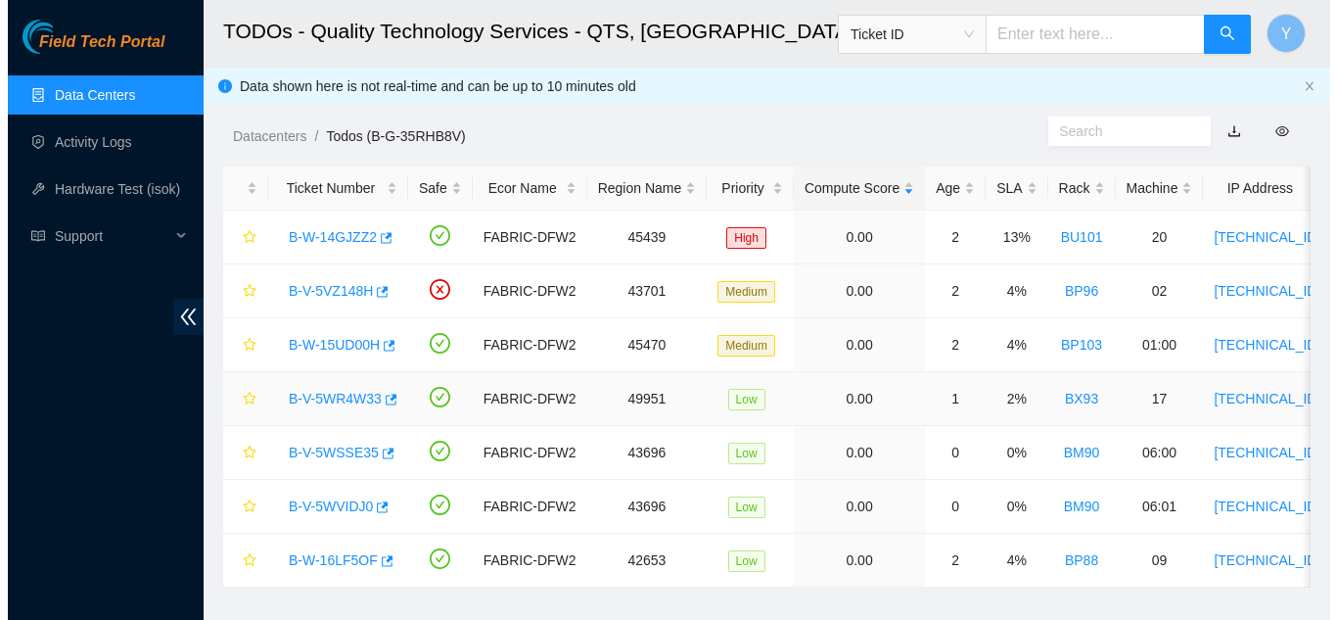
scroll to position [323, 0]
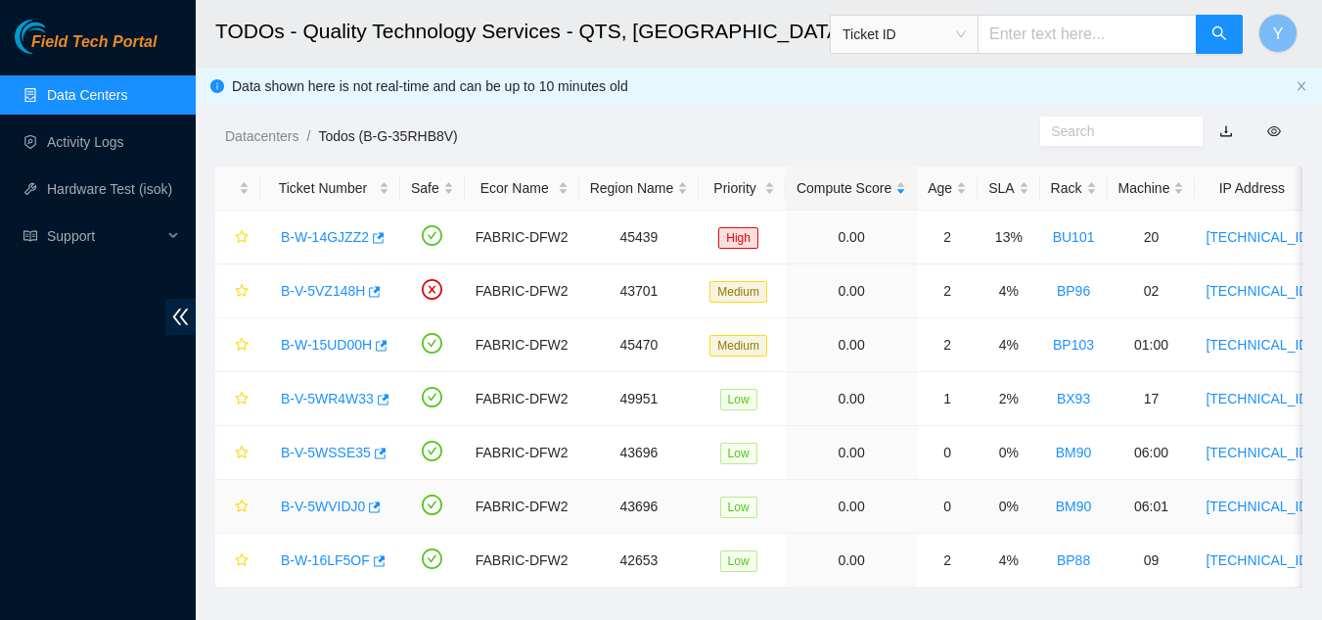
click at [321, 498] on link "B-V-5WVIDJ0" at bounding box center [323, 506] width 84 height 16
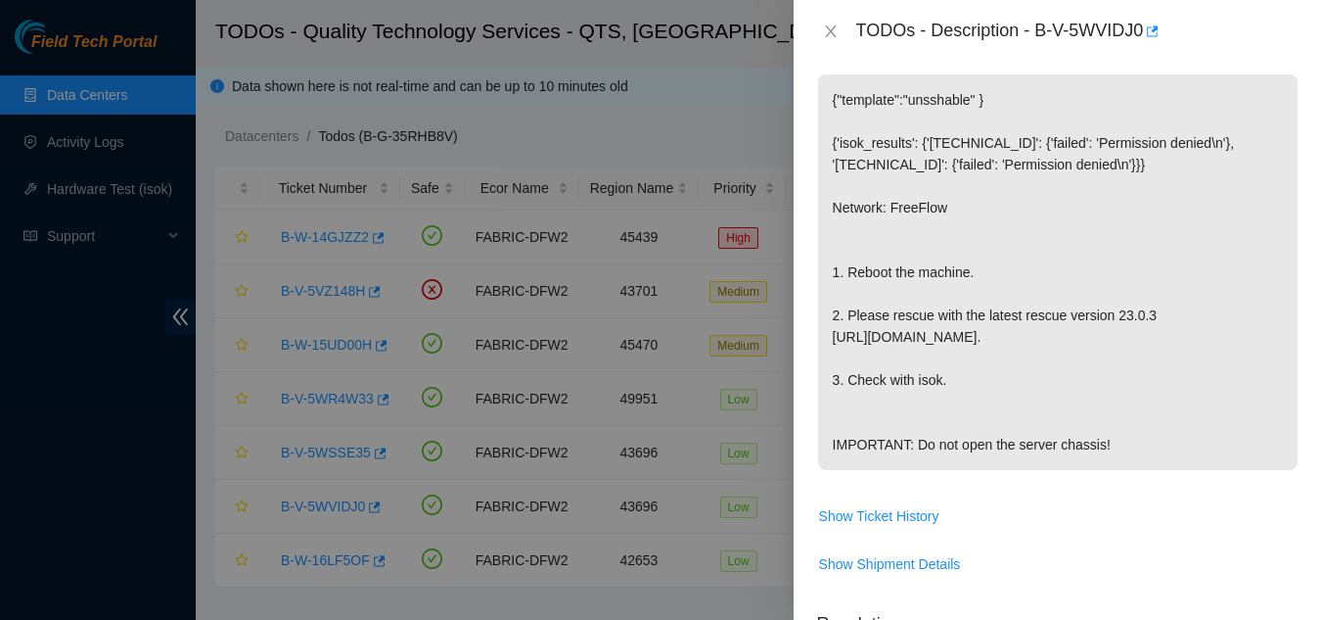
scroll to position [258, 0]
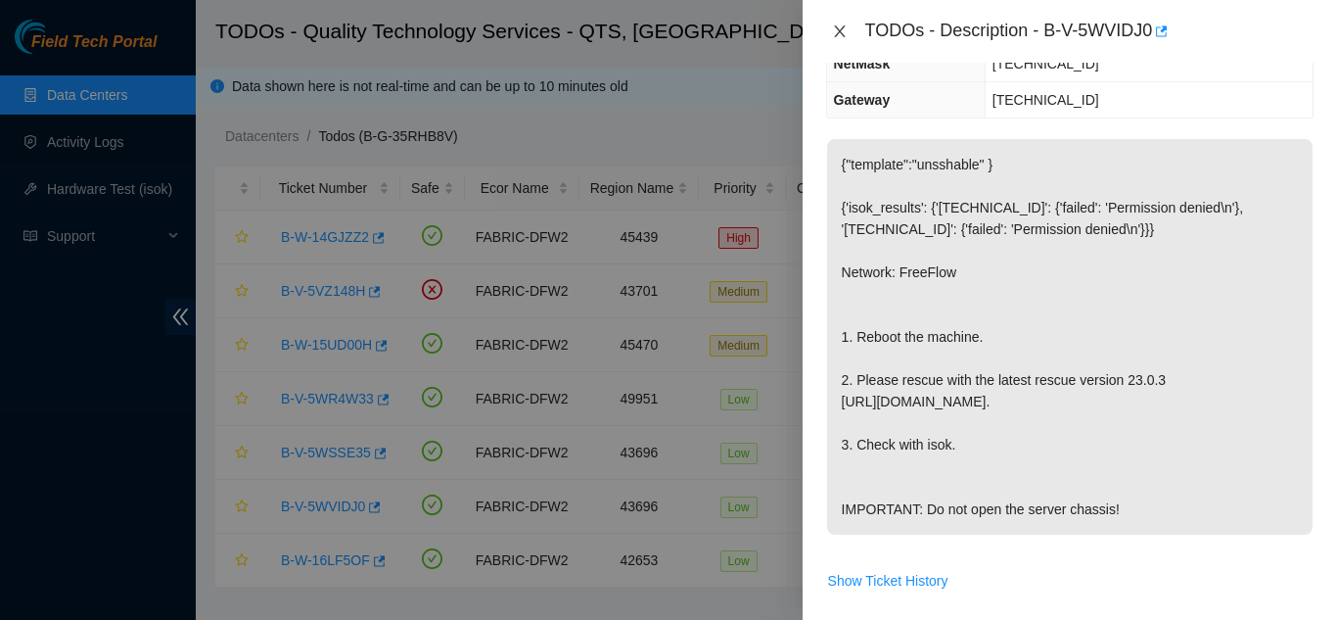
click at [839, 29] on icon "close" at bounding box center [840, 31] width 16 height 16
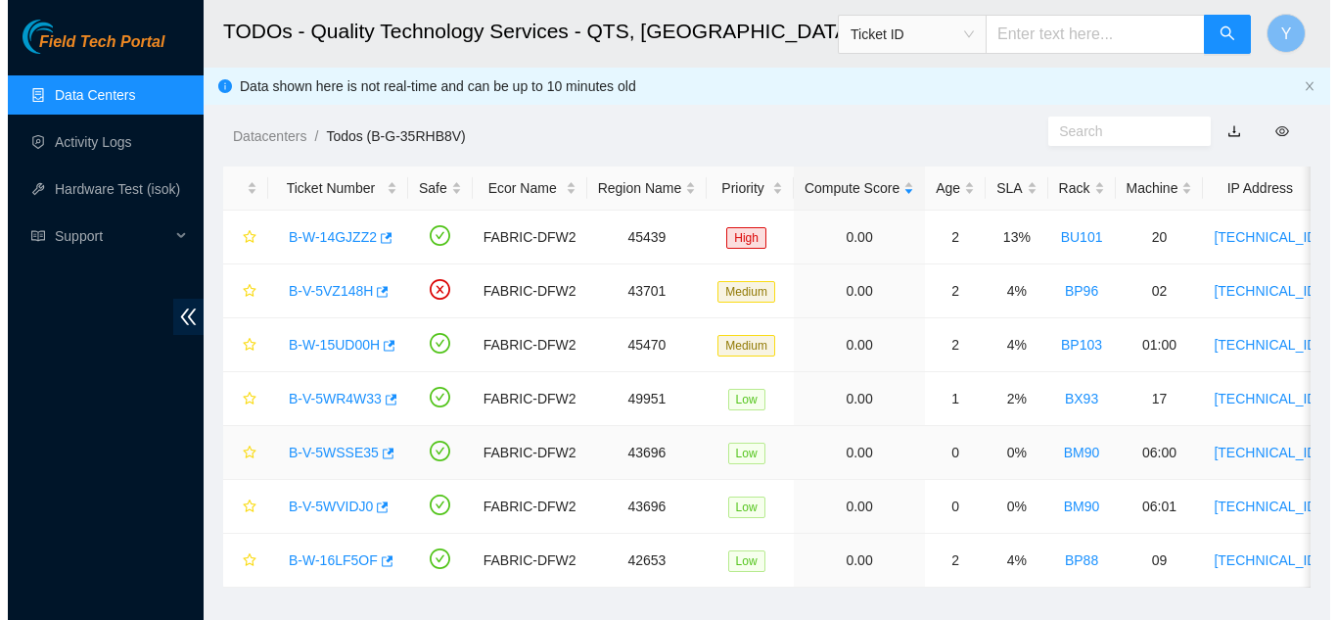
scroll to position [323, 0]
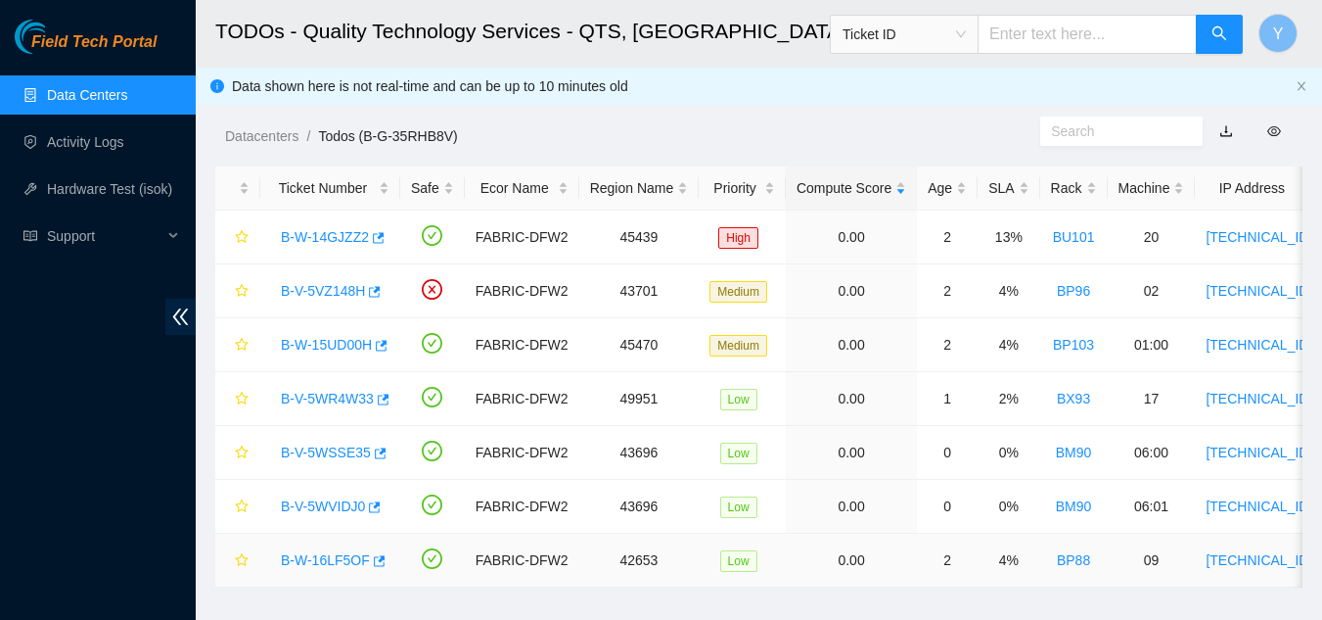
click at [327, 560] on link "B-W-16LF5OF" at bounding box center [325, 560] width 89 height 16
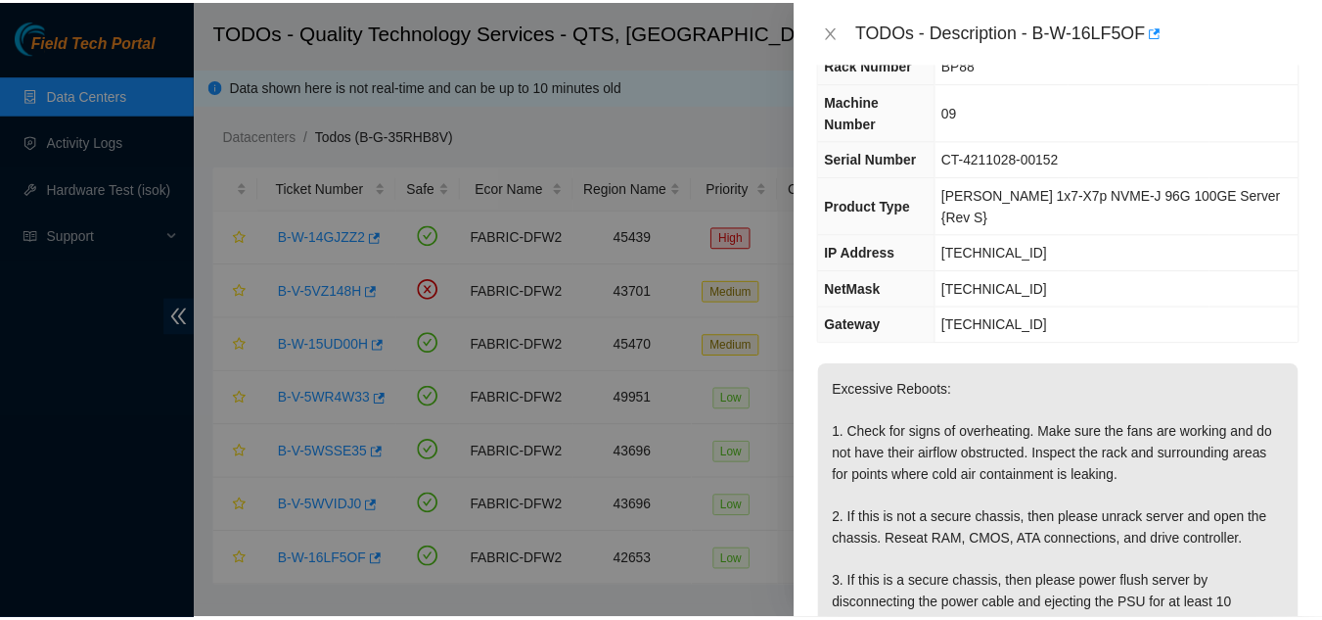
scroll to position [63, 0]
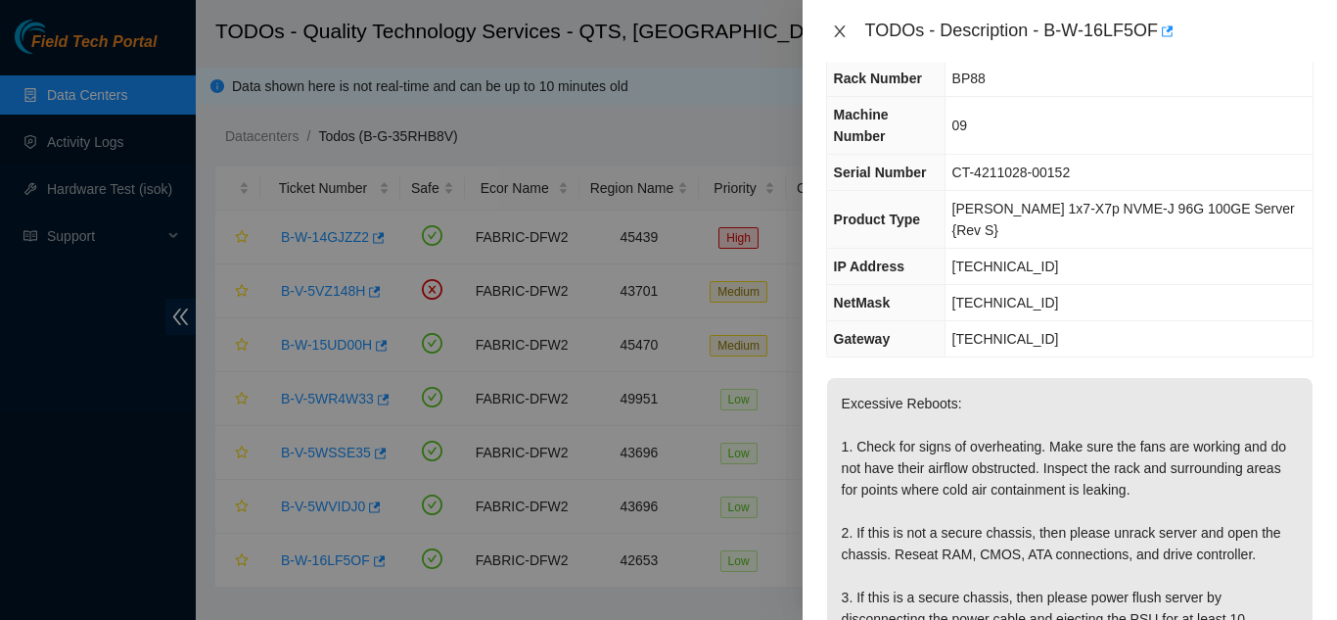
click at [844, 34] on icon "close" at bounding box center [840, 31] width 16 height 16
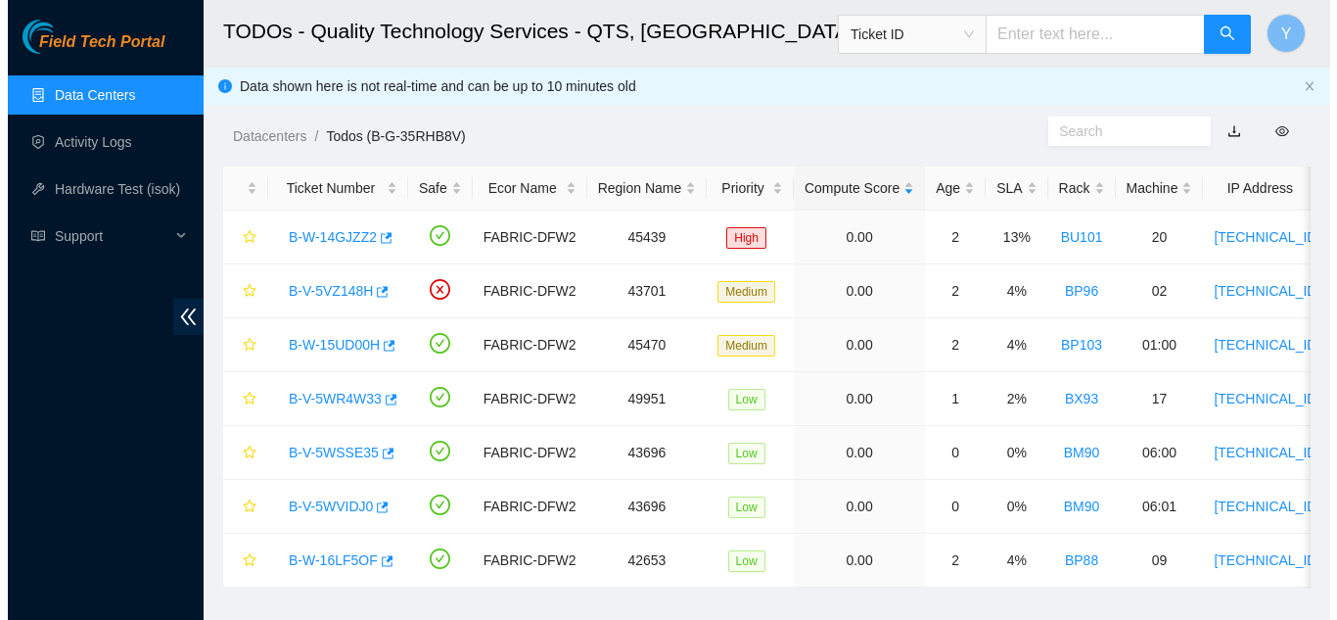
scroll to position [84, 0]
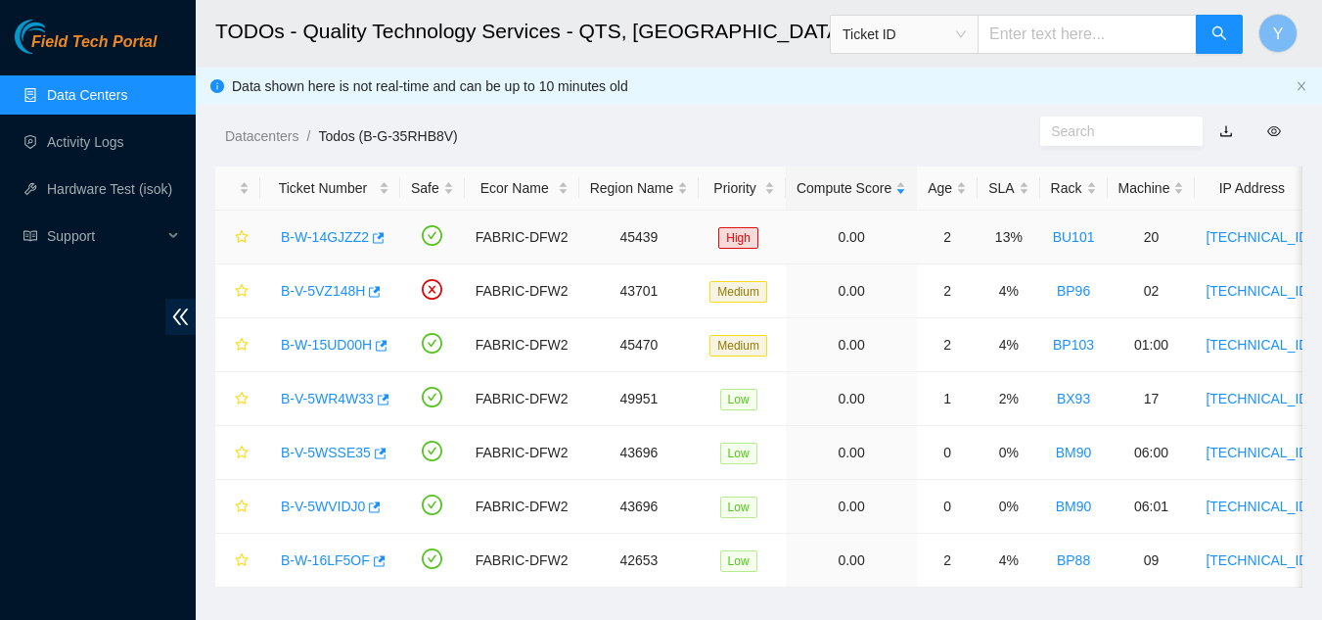
click at [350, 232] on link "B-W-14GJZZ2" at bounding box center [325, 237] width 88 height 16
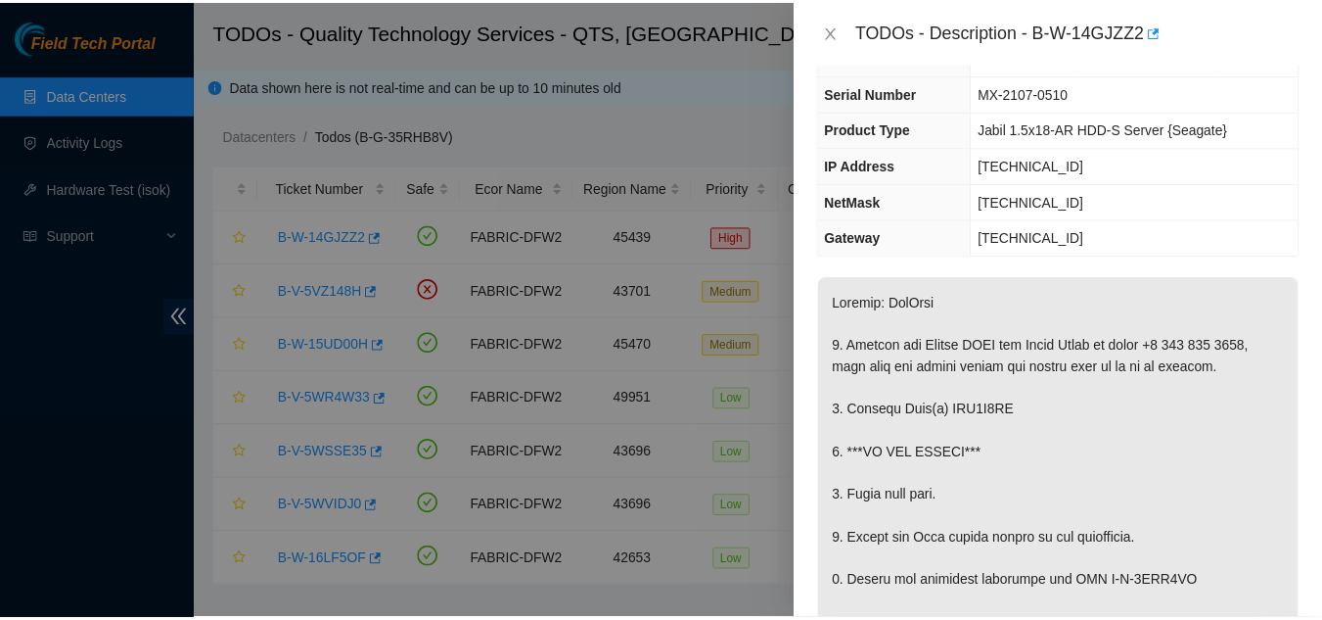
scroll to position [63, 0]
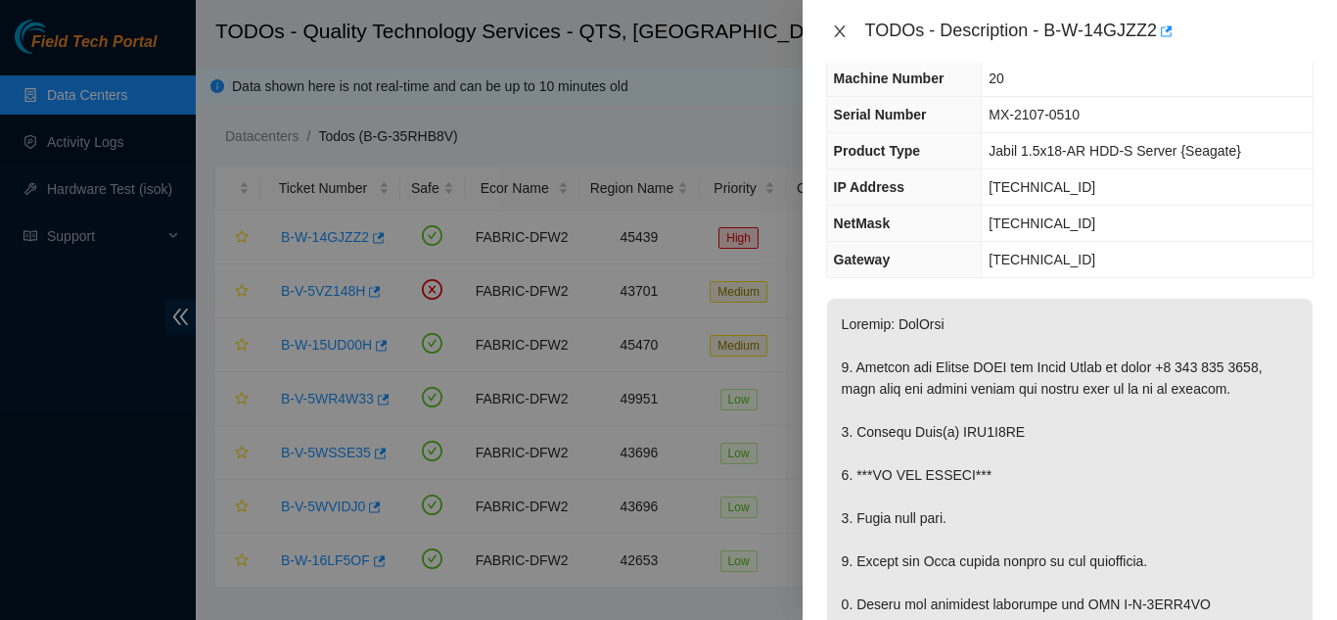
click at [836, 29] on icon "close" at bounding box center [840, 31] width 16 height 16
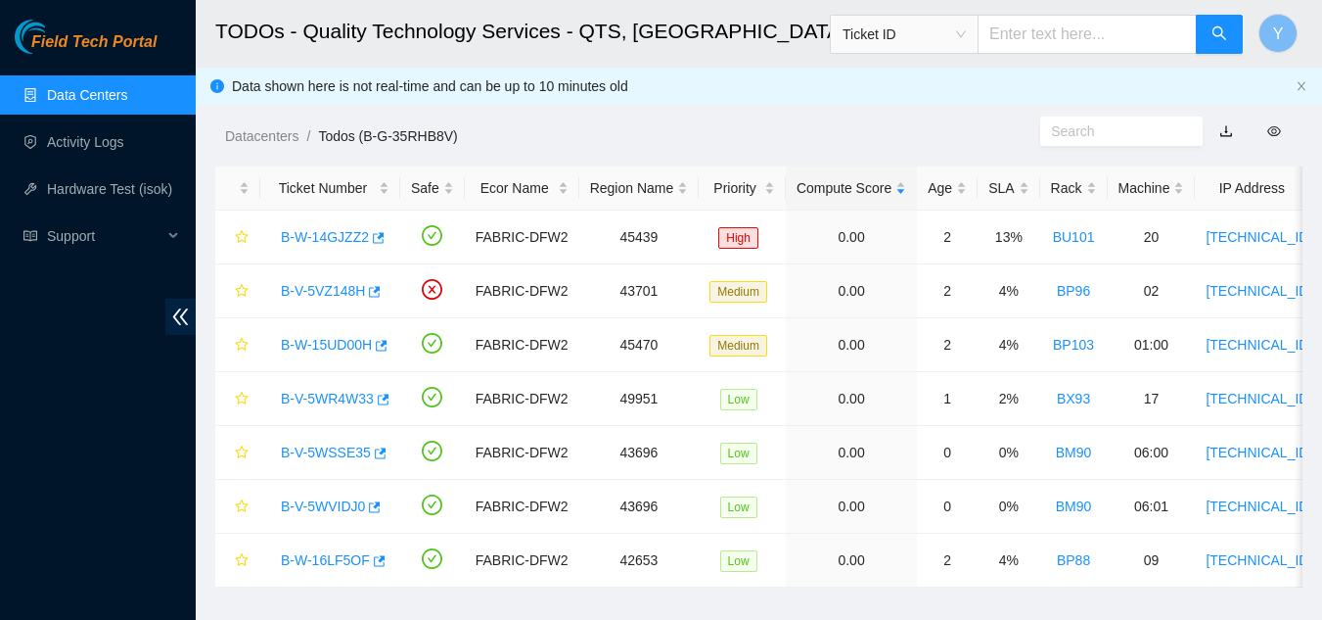
scroll to position [84, 0]
click at [107, 99] on link "Data Centers" at bounding box center [87, 95] width 80 height 16
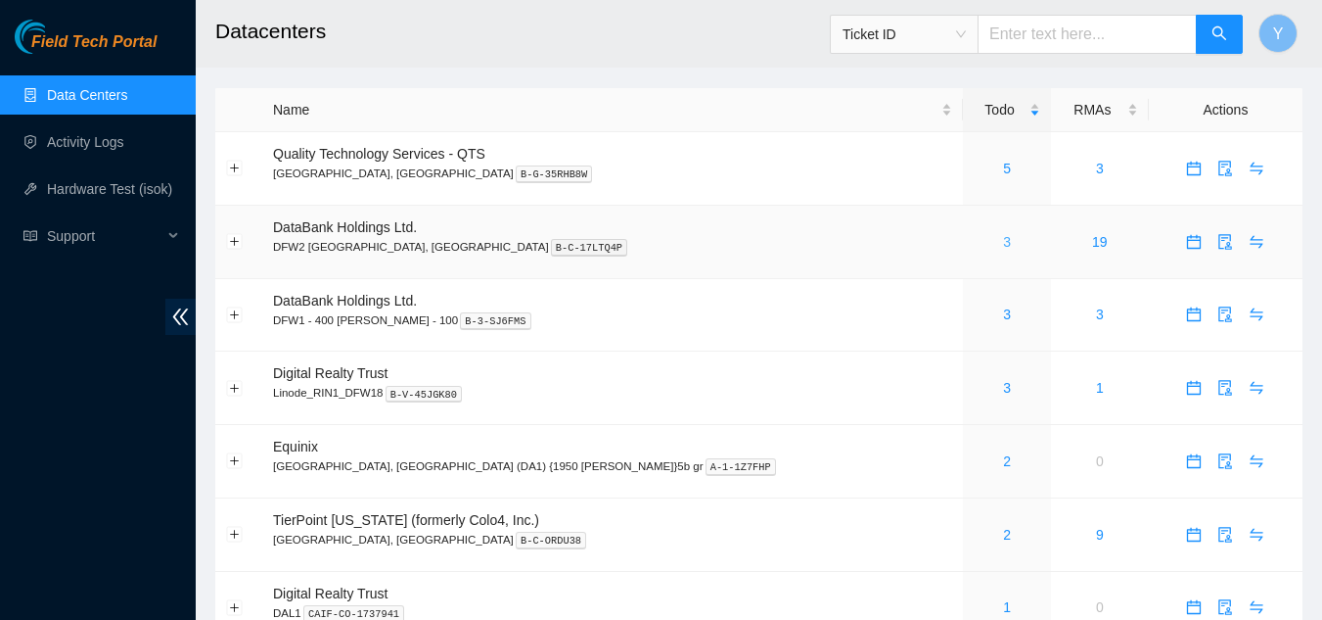
click at [1003, 242] on link "3" at bounding box center [1007, 242] width 8 height 16
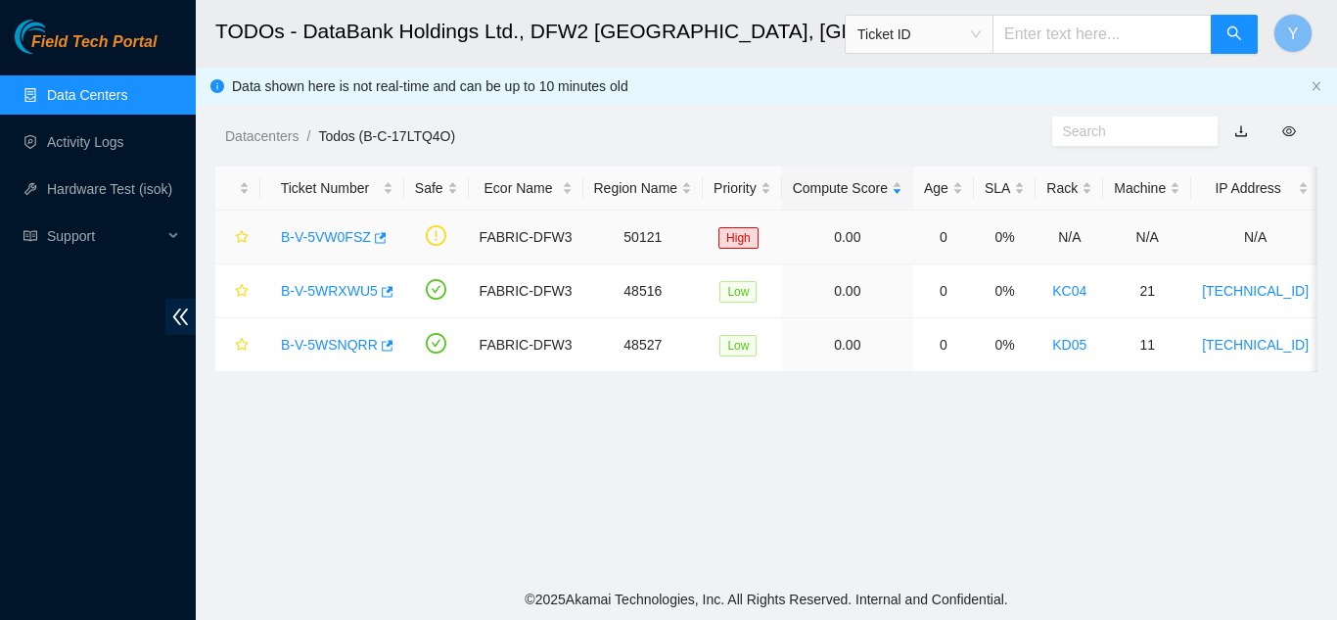
click at [326, 238] on link "B-V-5VW0FSZ" at bounding box center [326, 237] width 90 height 16
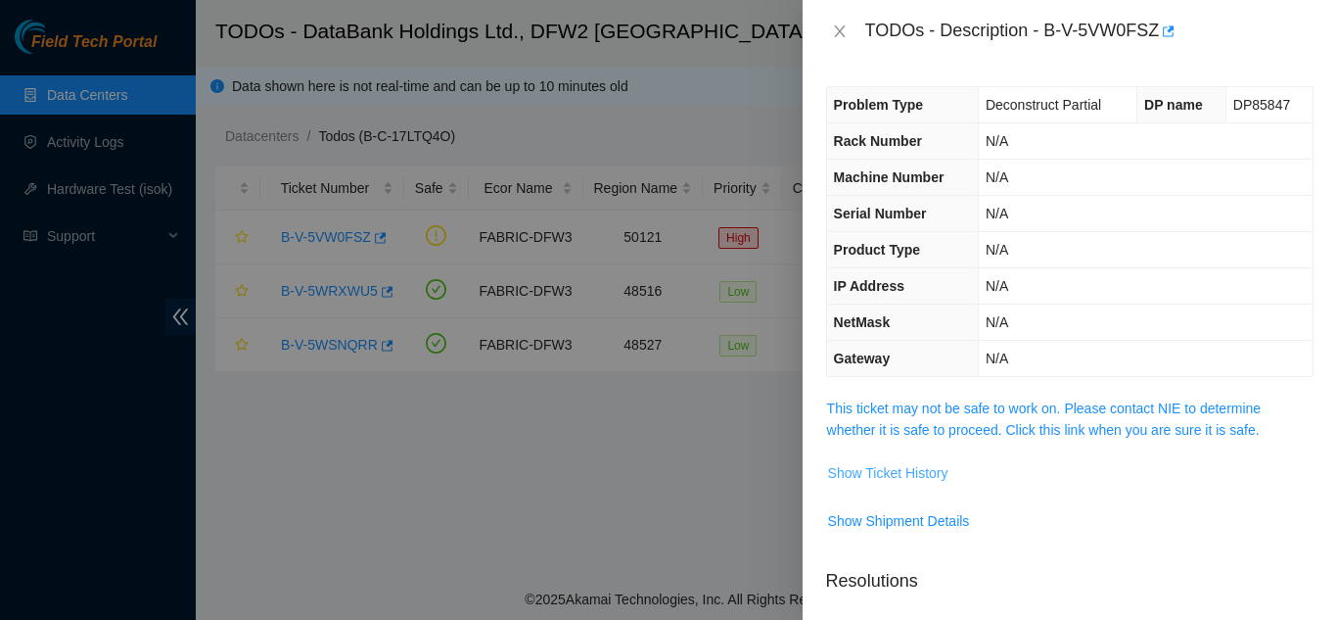
click at [881, 469] on span "Show Ticket History" at bounding box center [888, 473] width 120 height 22
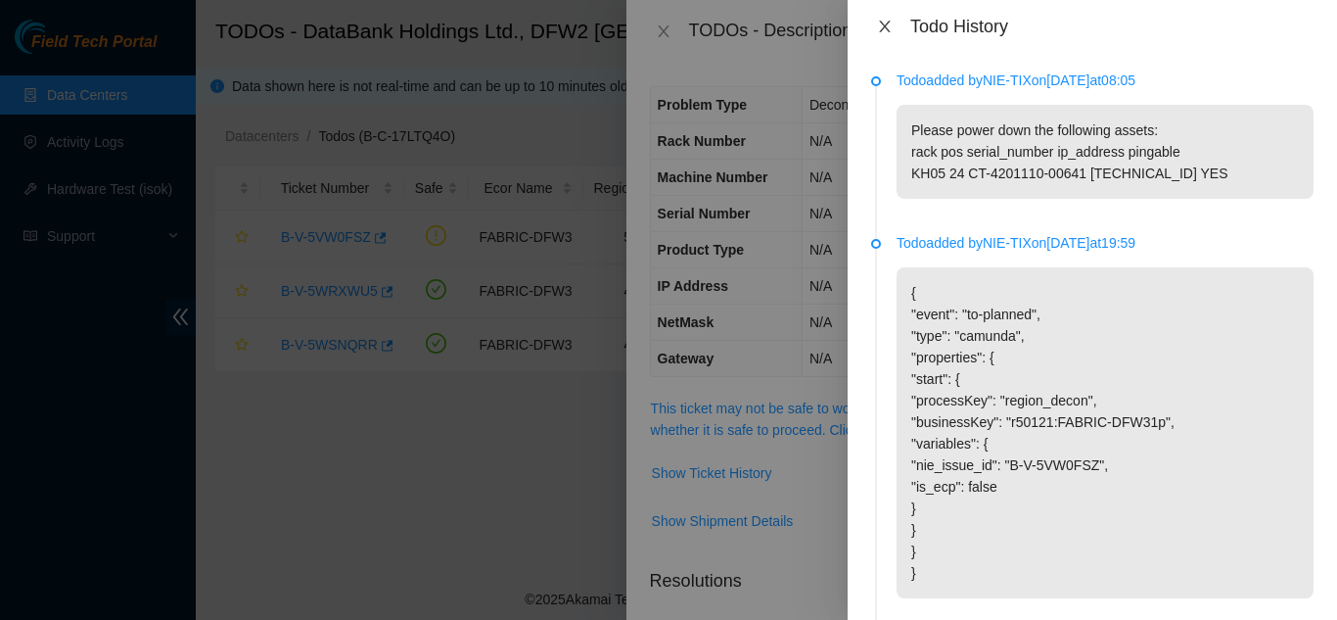
click at [880, 25] on icon "close" at bounding box center [885, 27] width 16 height 16
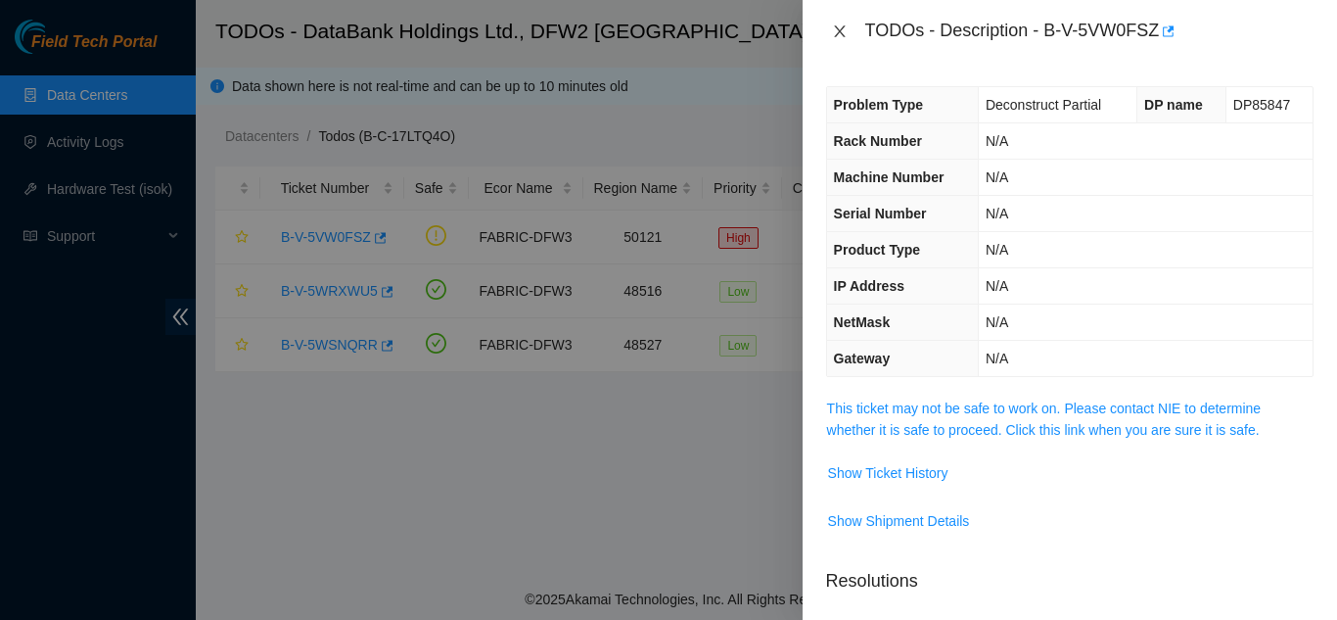
click at [838, 23] on div "TODOs - Description - B-V-5VW0FSZ" at bounding box center [1069, 31] width 487 height 31
click at [837, 29] on icon "close" at bounding box center [840, 31] width 16 height 16
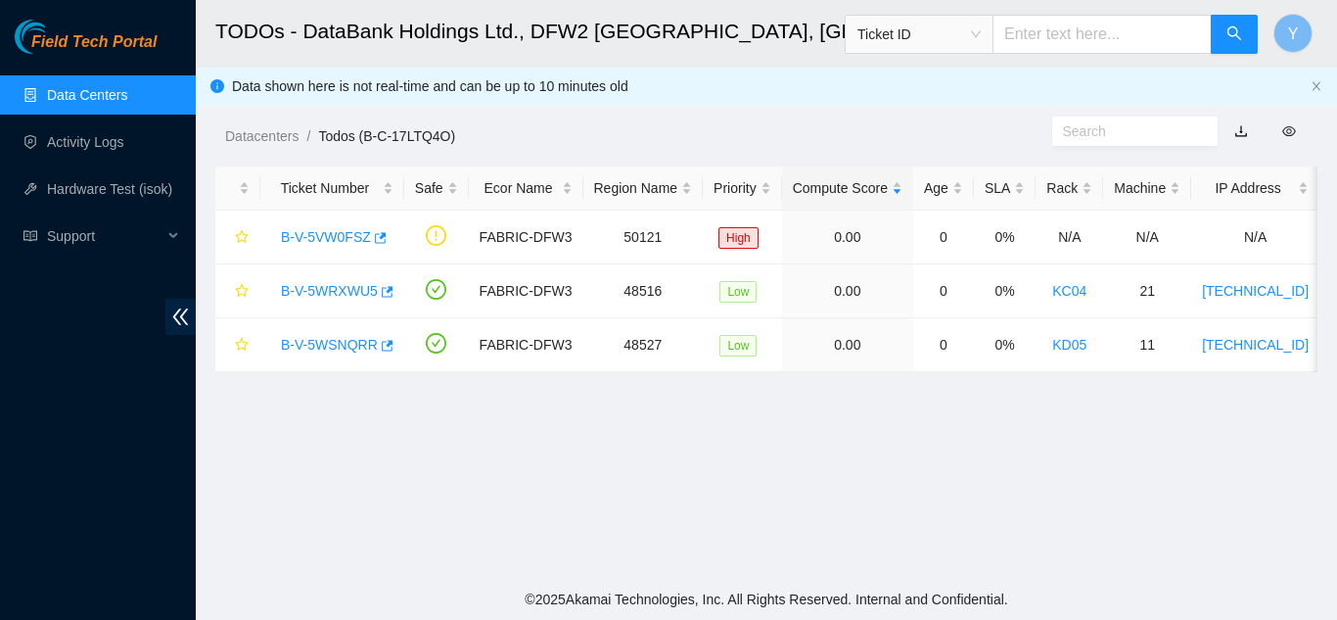
click at [105, 90] on link "Data Centers" at bounding box center [87, 95] width 80 height 16
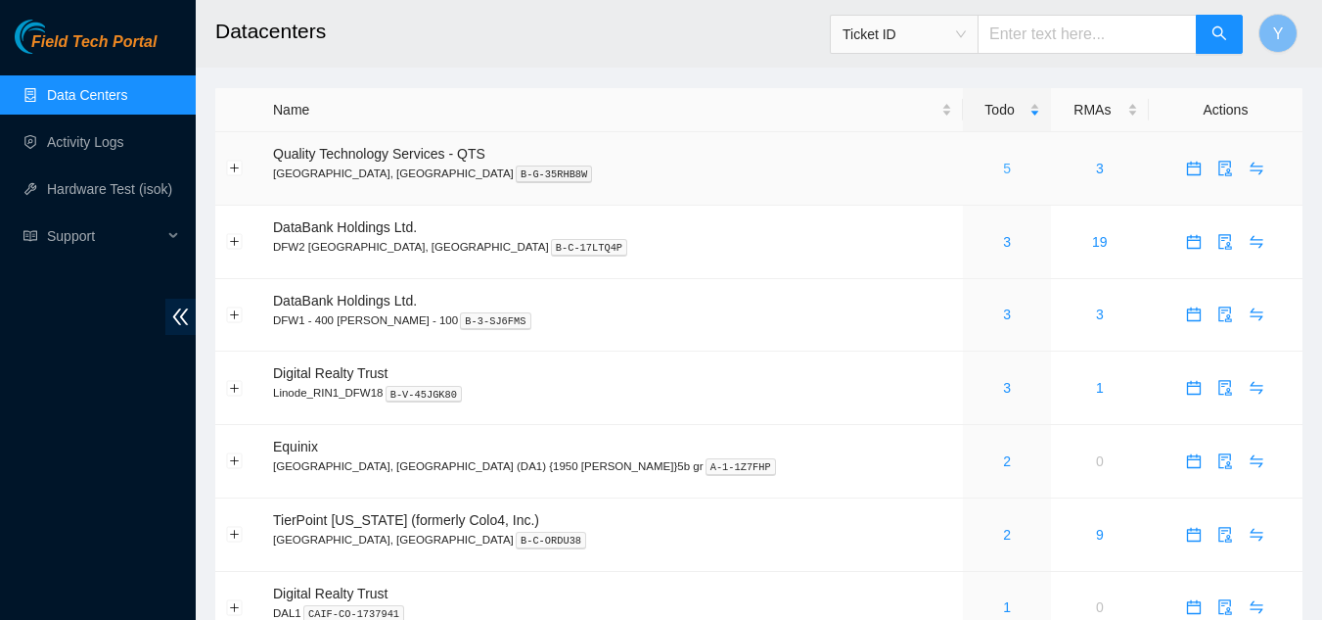
click at [1003, 176] on link "5" at bounding box center [1007, 169] width 8 height 16
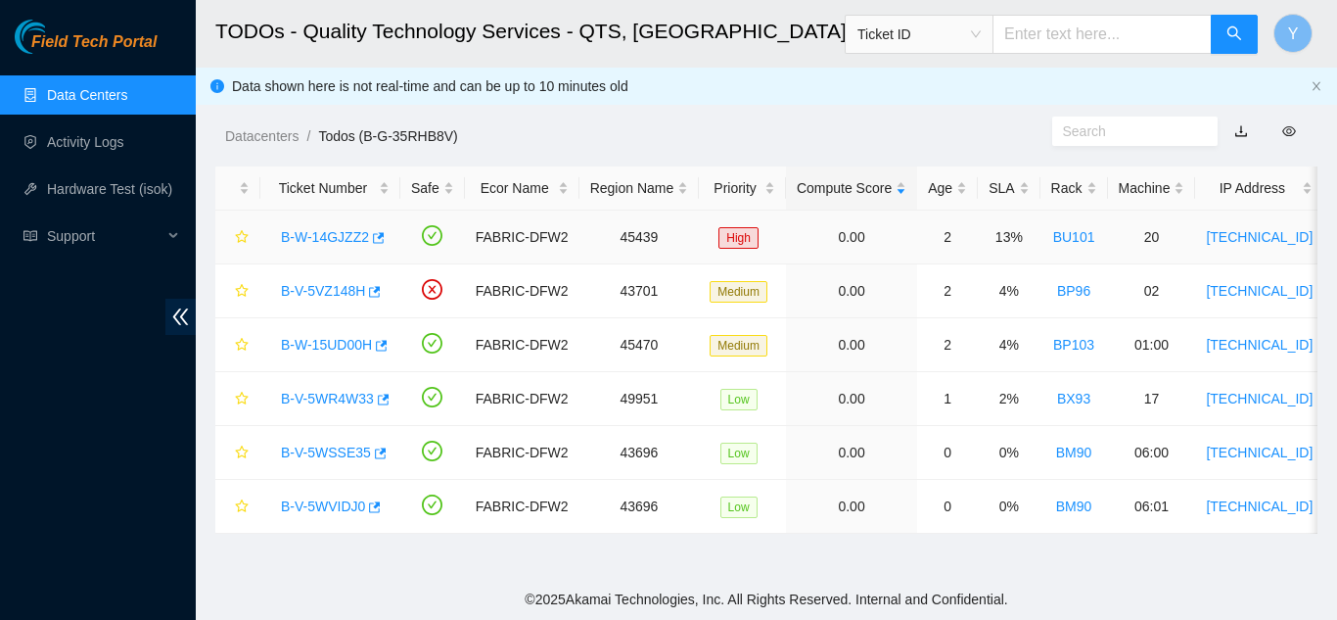
click at [316, 237] on link "B-W-14GJZZ2" at bounding box center [325, 237] width 88 height 16
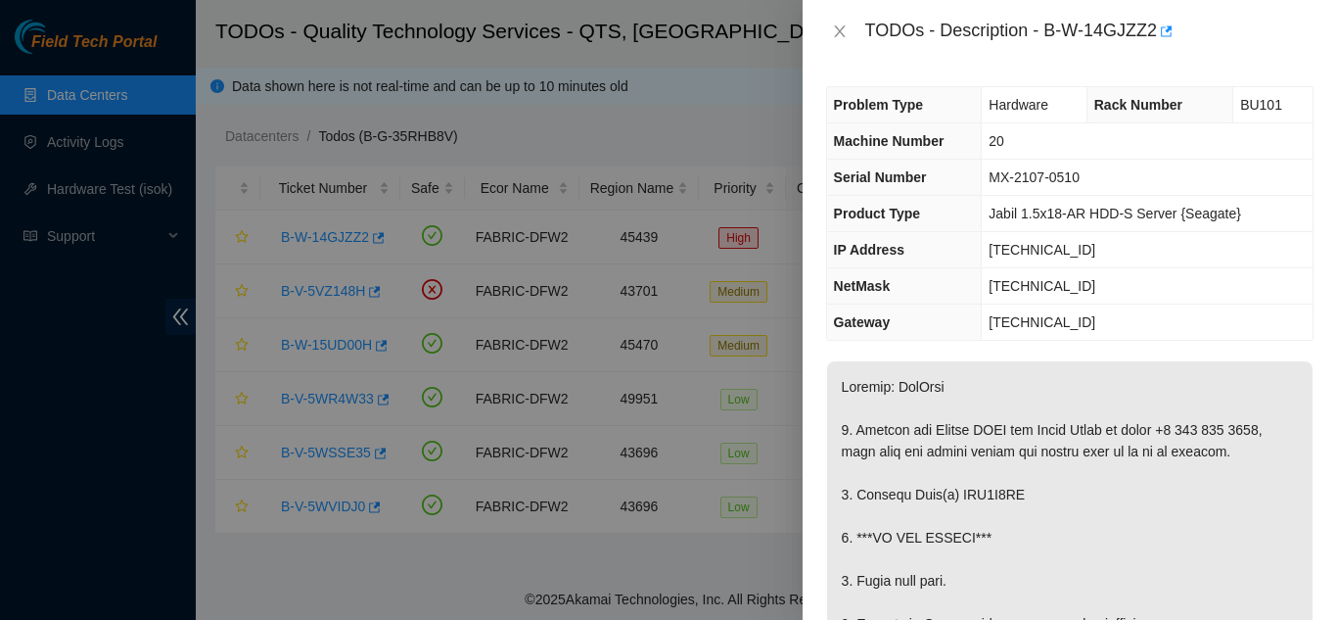
click at [849, 40] on div "TODOs - Description - B-W-14GJZZ2" at bounding box center [1069, 31] width 487 height 31
click at [842, 30] on icon "close" at bounding box center [840, 31] width 16 height 16
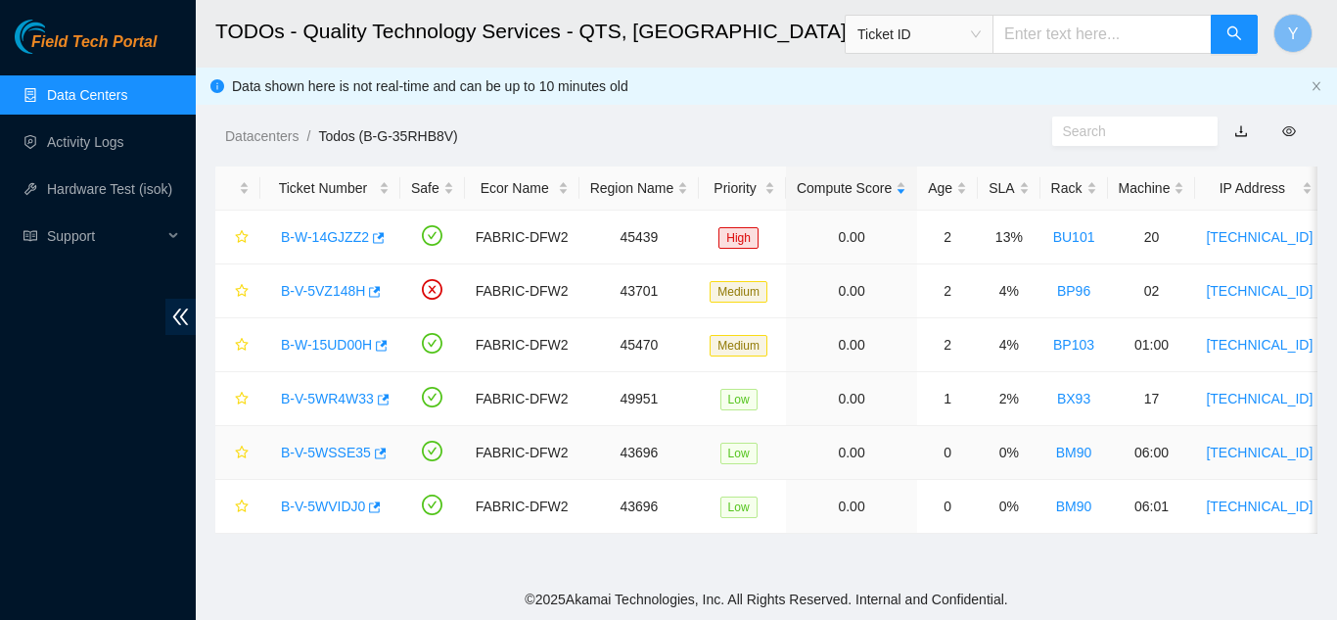
click at [325, 444] on link "B-V-5WSSE35" at bounding box center [326, 452] width 90 height 16
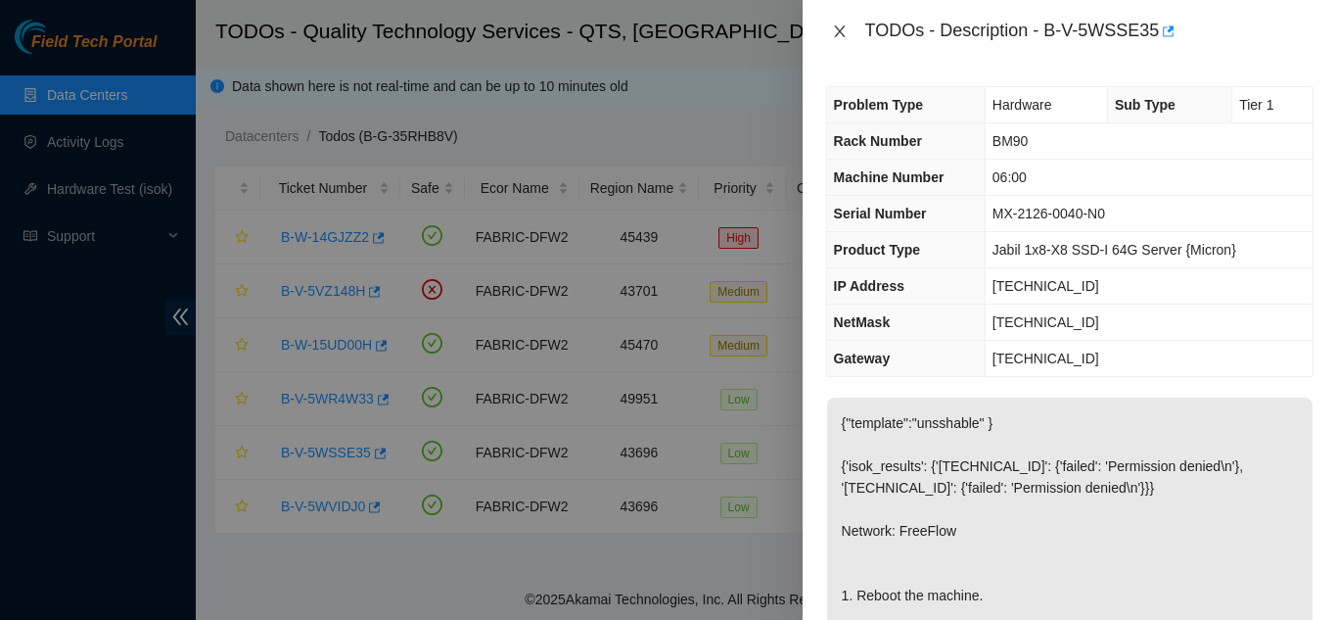
drag, startPoint x: 838, startPoint y: 25, endPoint x: 862, endPoint y: 72, distance: 53.0
click at [846, 36] on icon "close" at bounding box center [840, 31] width 16 height 16
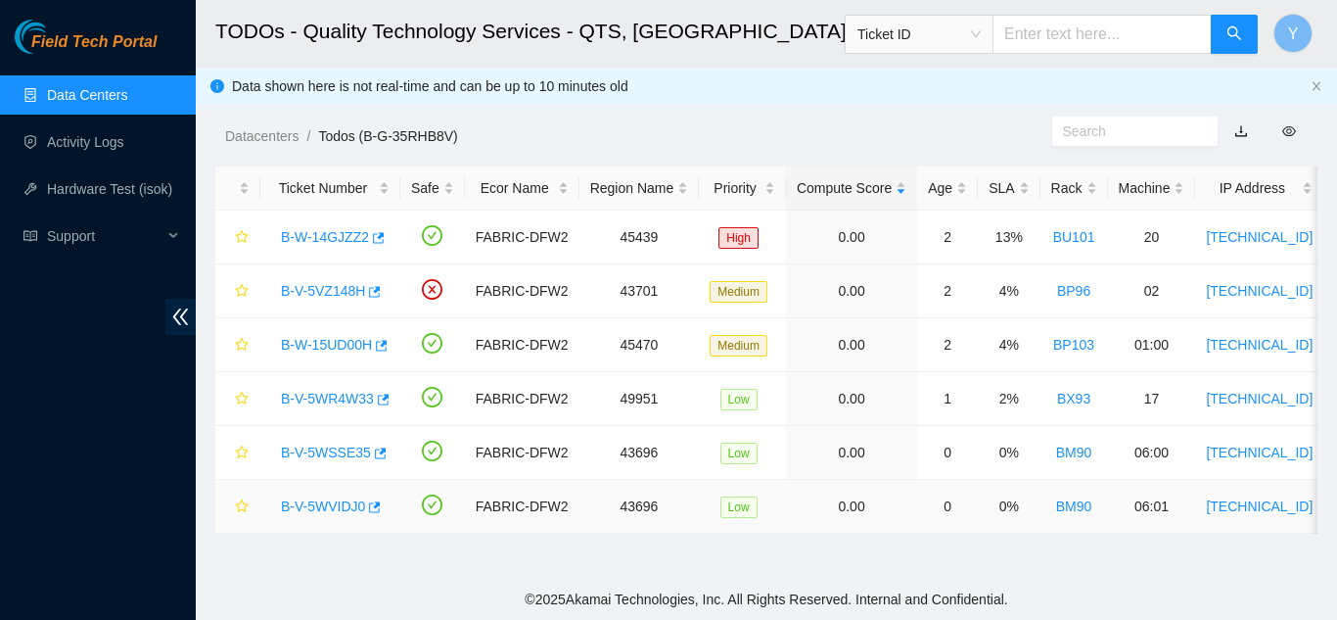
click at [338, 505] on link "B-V-5WVIDJ0" at bounding box center [323, 506] width 84 height 16
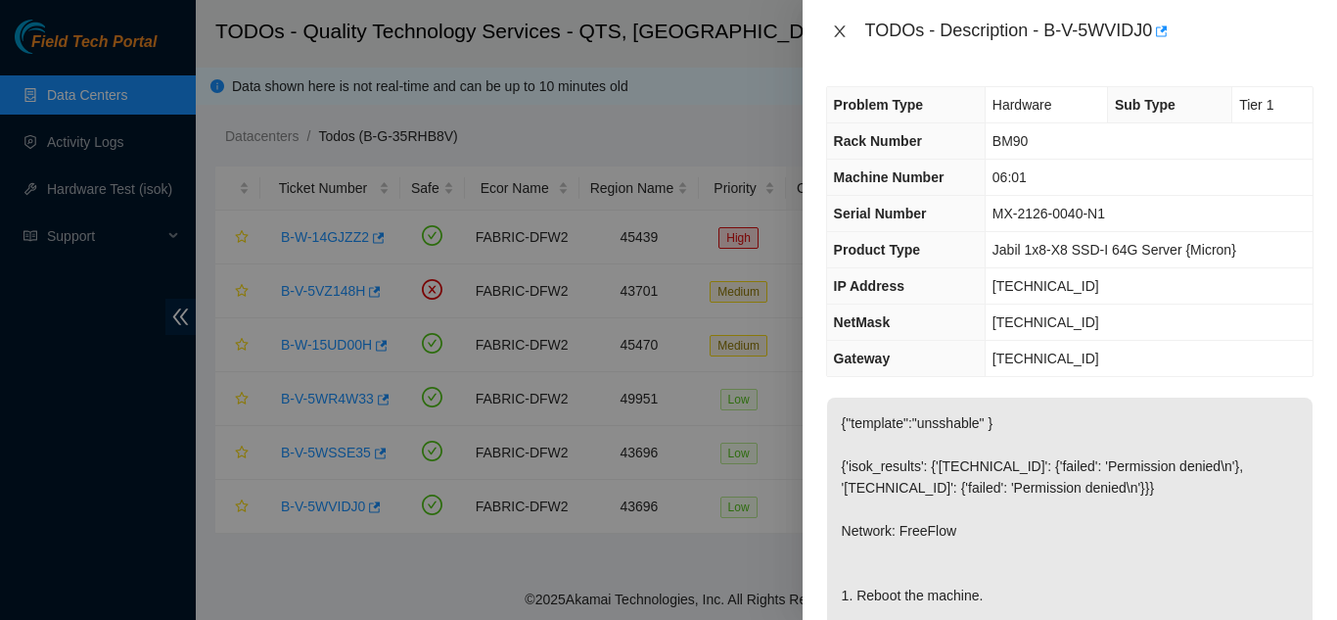
click at [841, 37] on icon "close" at bounding box center [840, 31] width 16 height 16
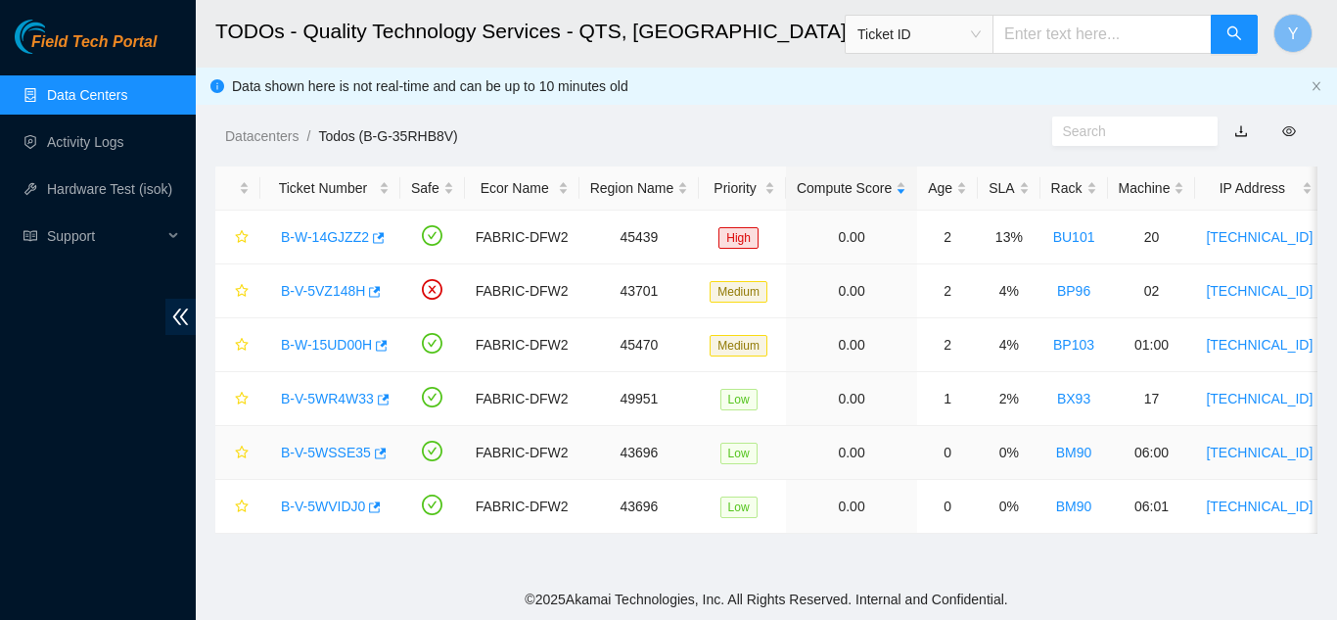
click at [321, 449] on link "B-V-5WSSE35" at bounding box center [326, 452] width 90 height 16
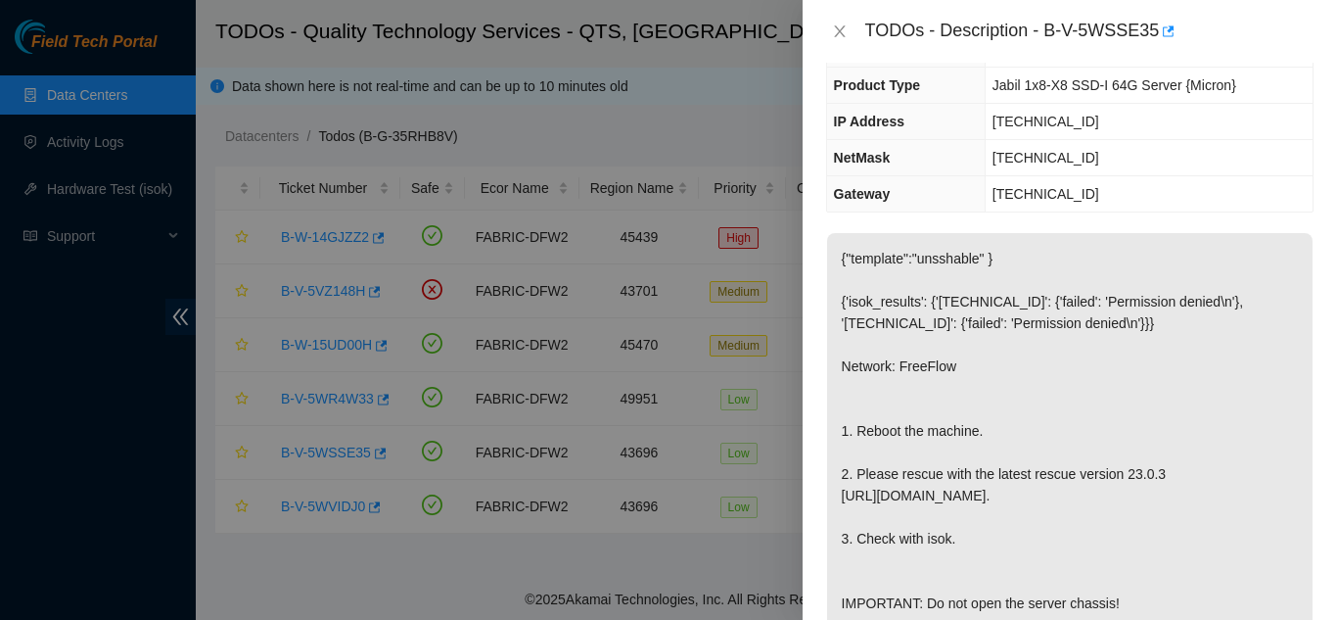
scroll to position [196, 0]
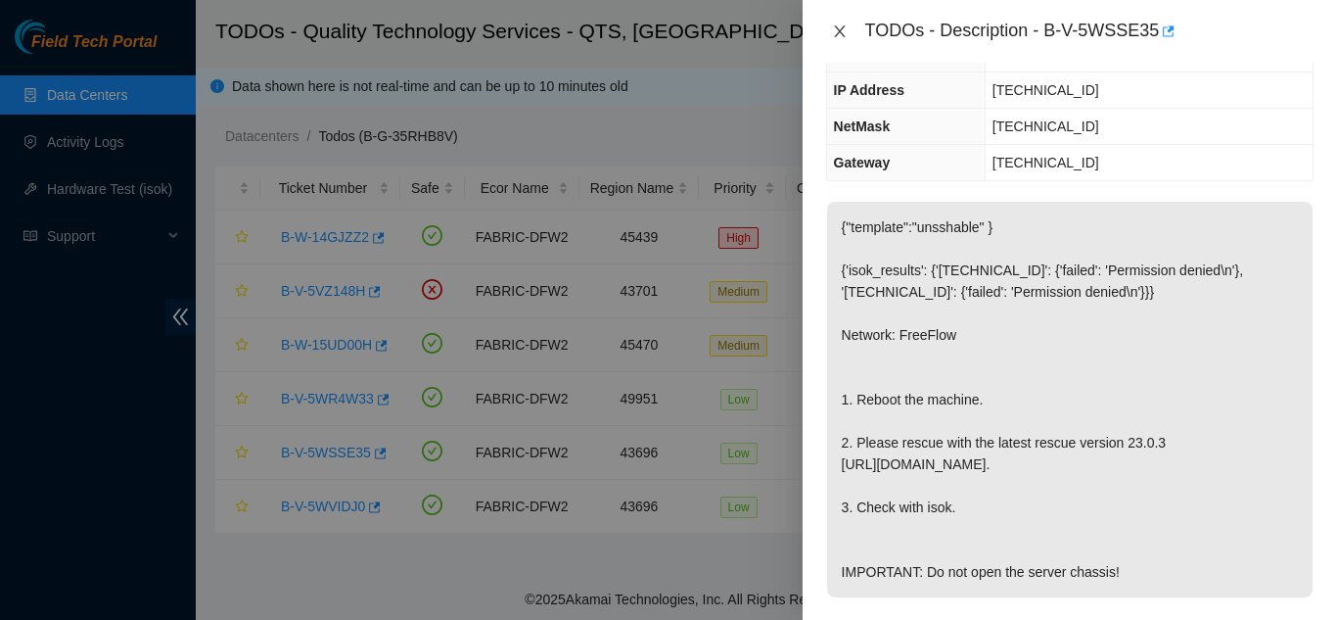
click at [844, 31] on icon "close" at bounding box center [840, 31] width 16 height 16
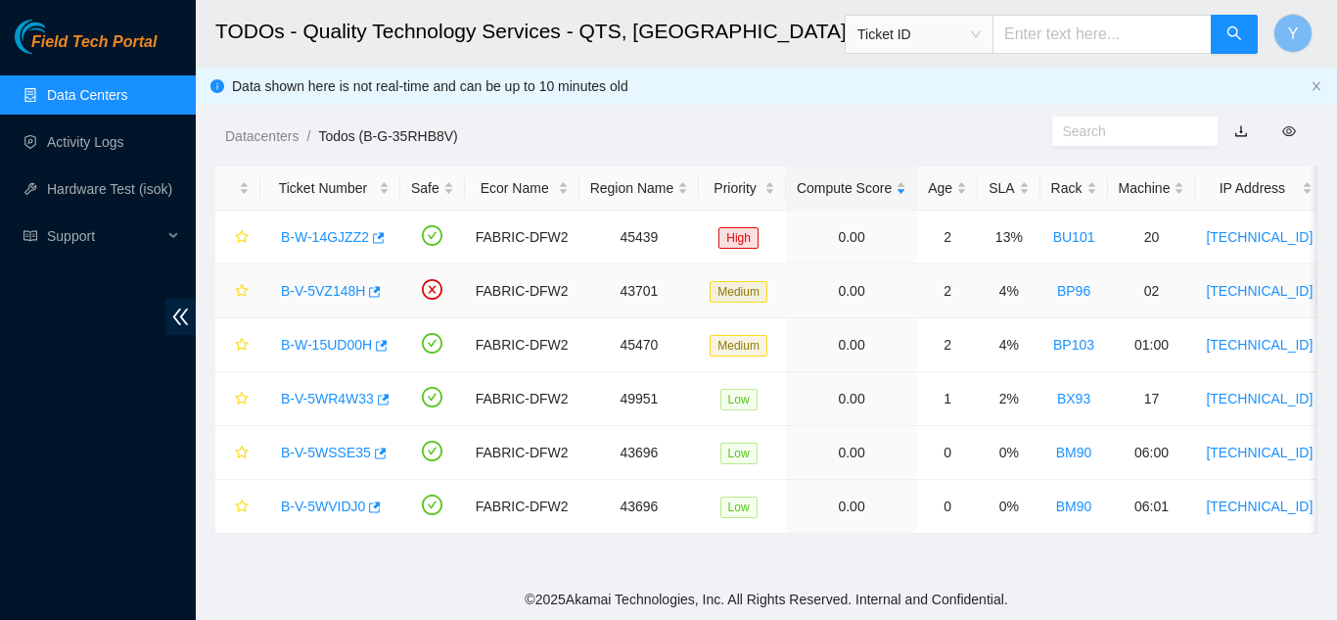
scroll to position [260, 0]
click at [326, 504] on link "B-V-5WVIDJ0" at bounding box center [323, 506] width 84 height 16
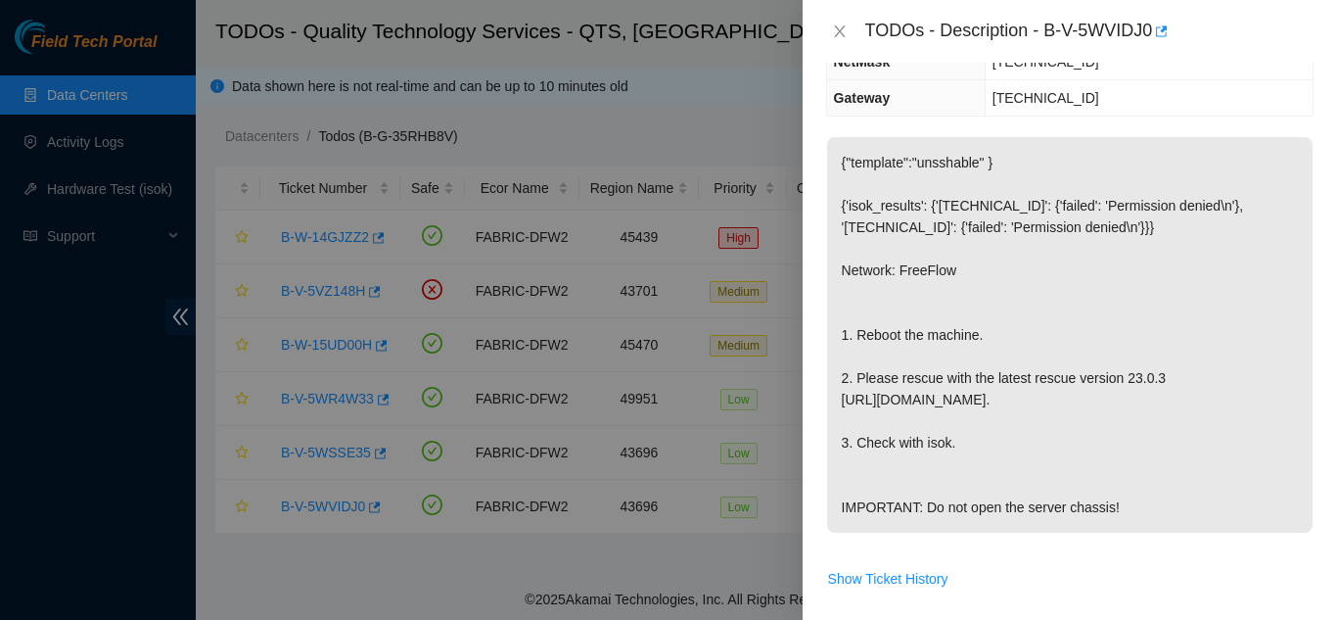
scroll to position [196, 0]
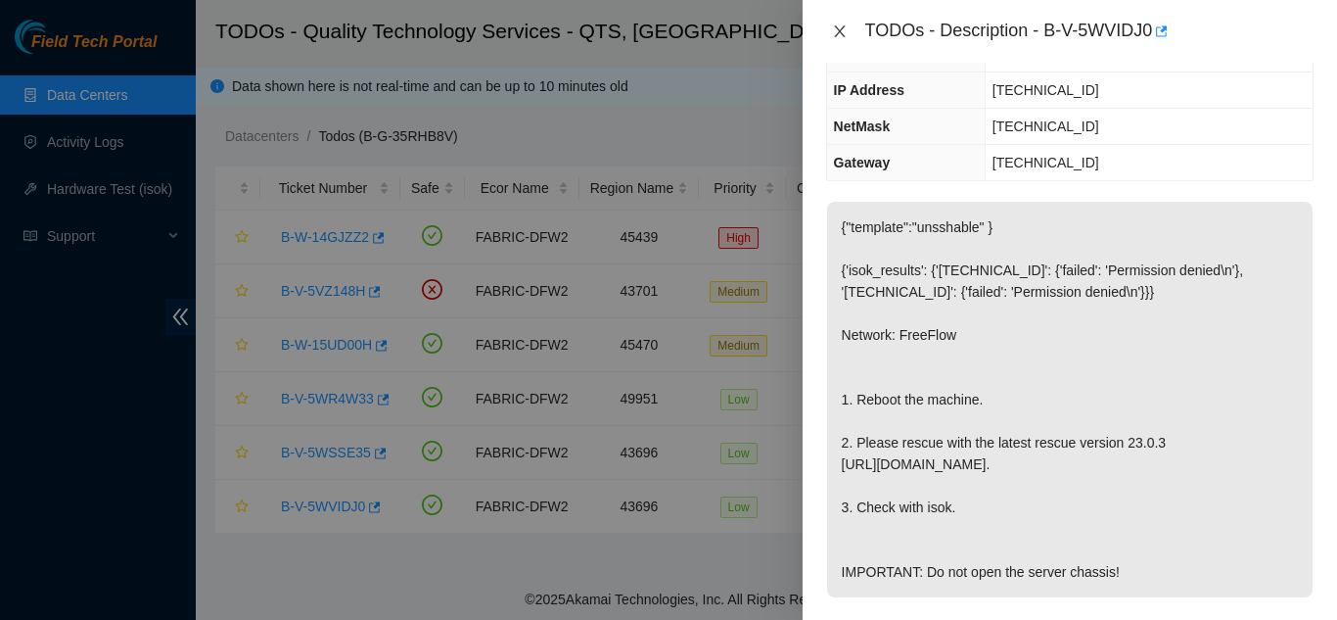
click at [842, 32] on icon "close" at bounding box center [840, 31] width 16 height 16
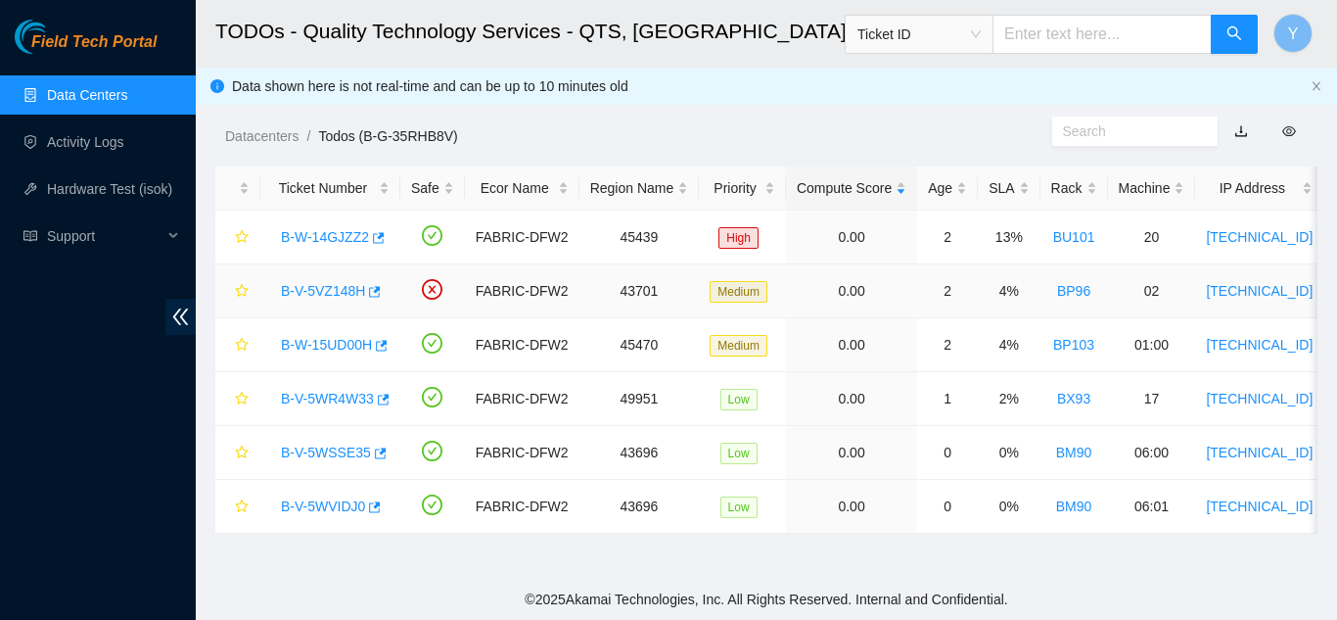
scroll to position [260, 0]
click at [323, 452] on link "B-V-5WSSE35" at bounding box center [326, 452] width 90 height 16
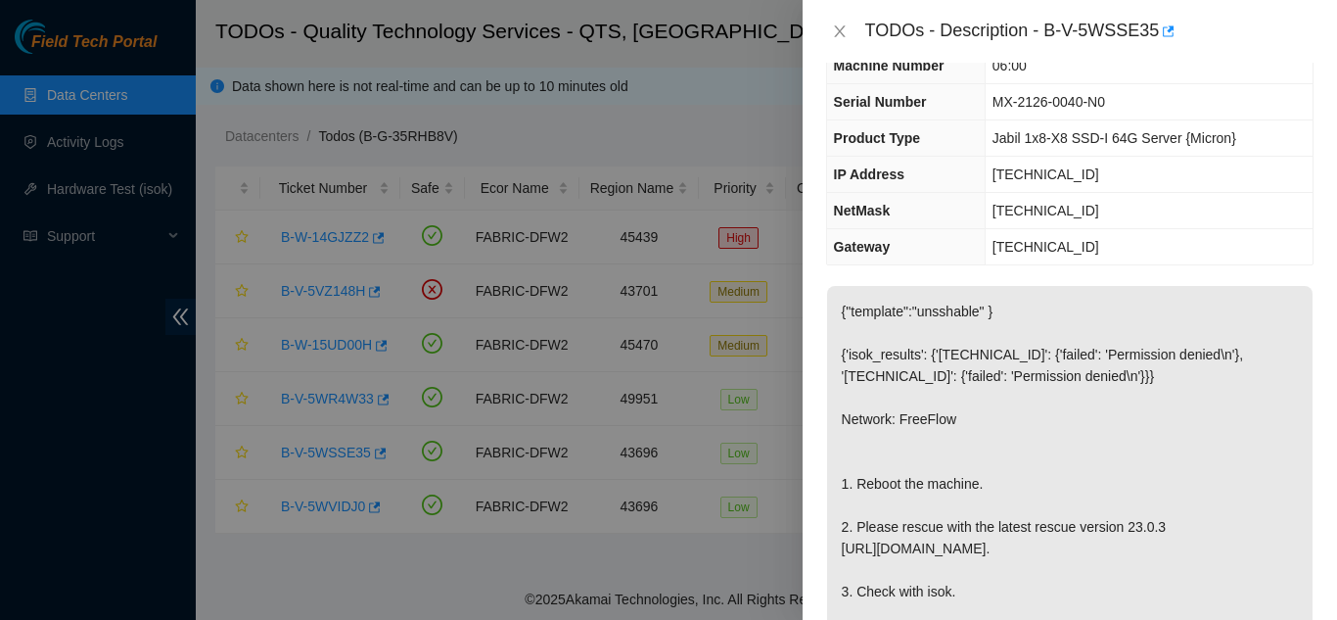
scroll to position [0, 0]
